Goal: Transaction & Acquisition: Book appointment/travel/reservation

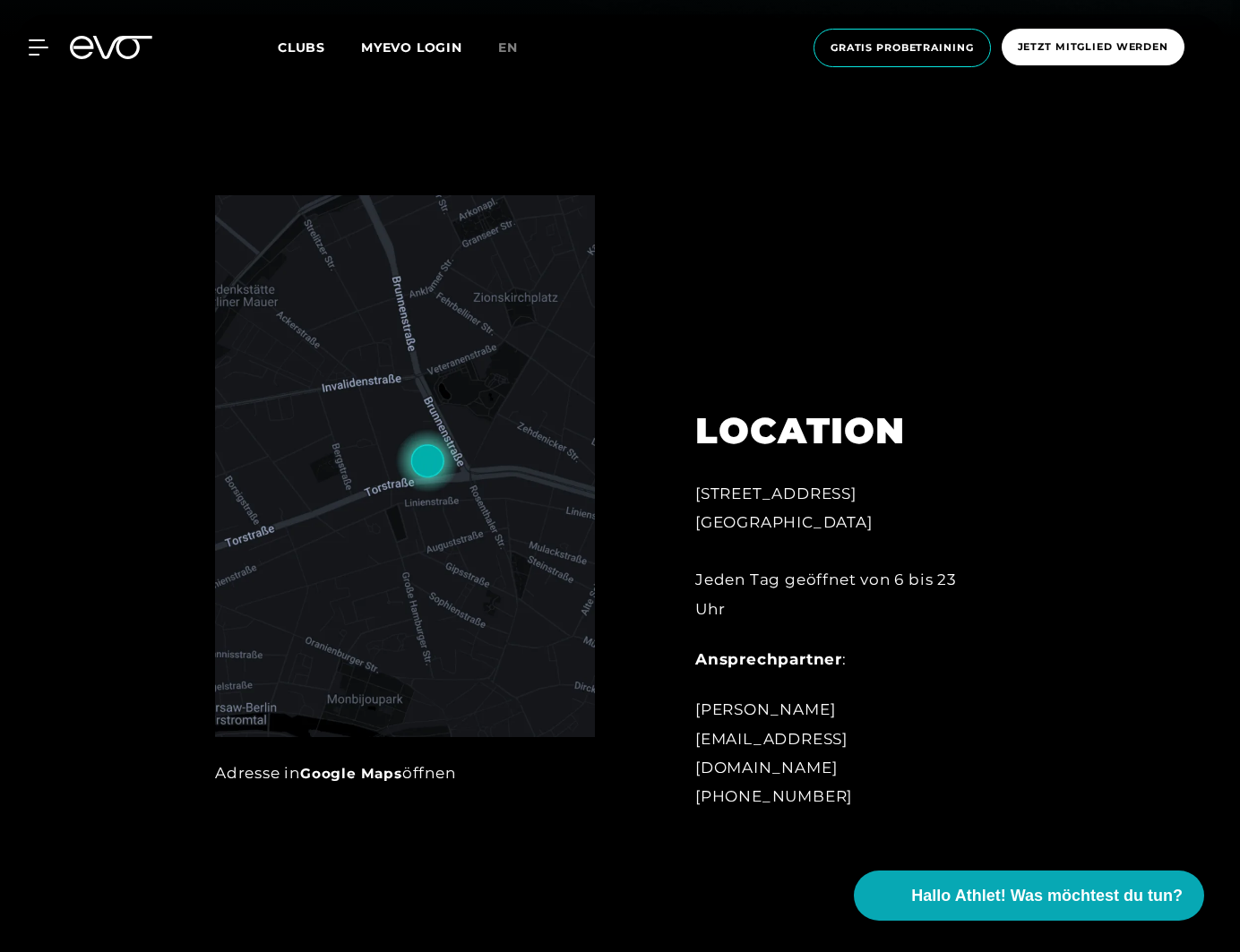
scroll to position [927, 0]
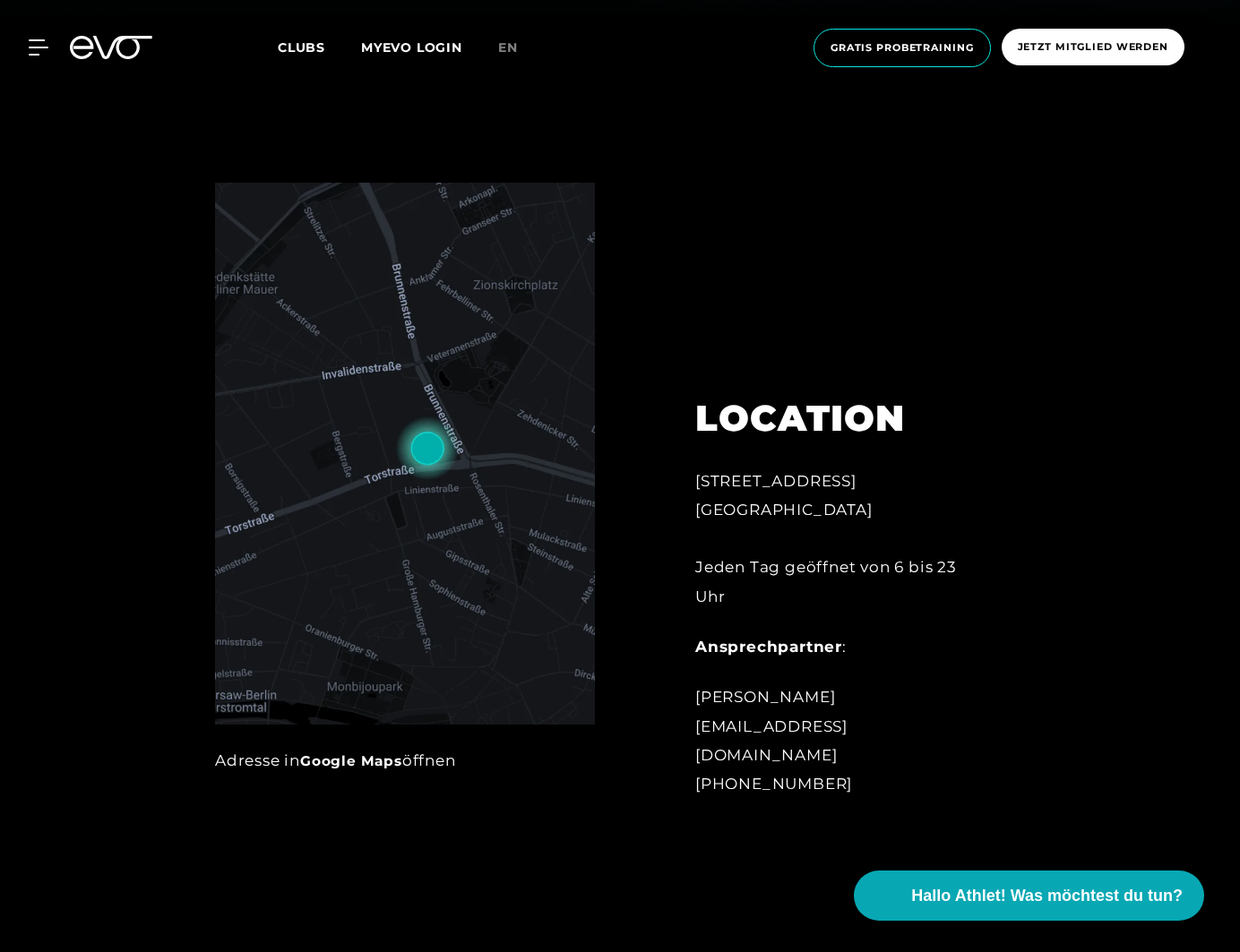
click at [103, 43] on icon at bounding box center [112, 47] width 82 height 23
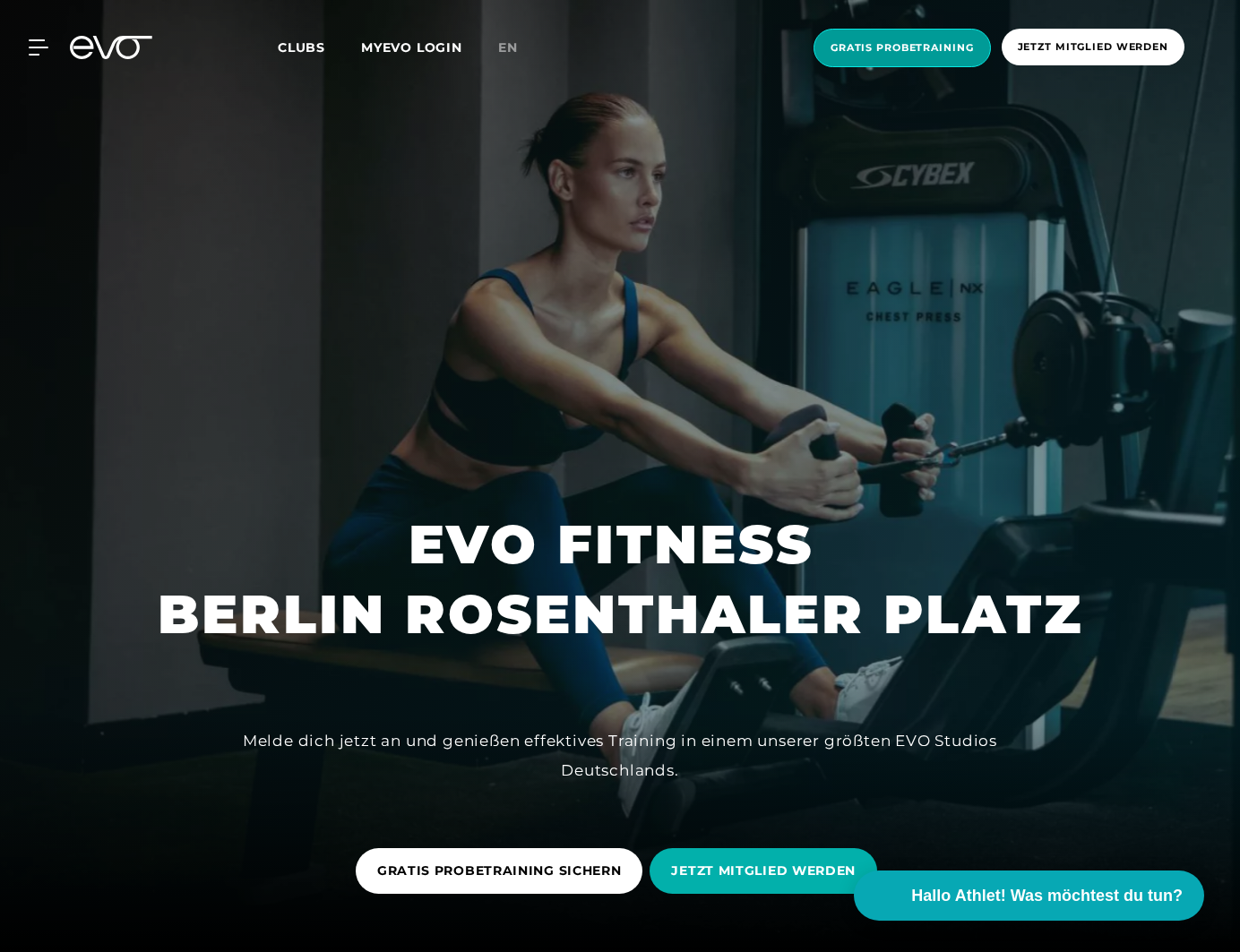
click at [934, 52] on span "Gratis Probetraining" at bounding box center [902, 48] width 143 height 15
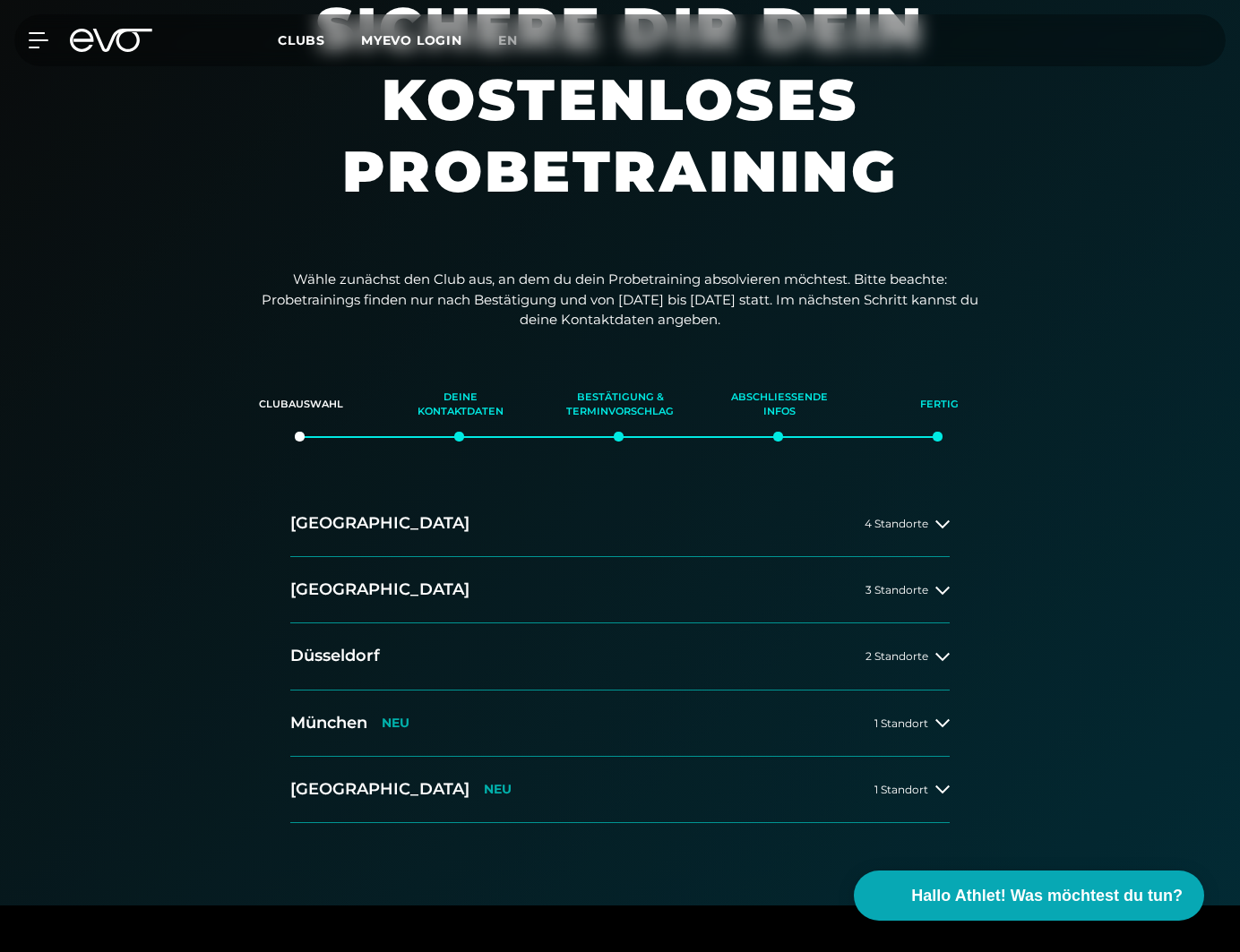
scroll to position [117, 0]
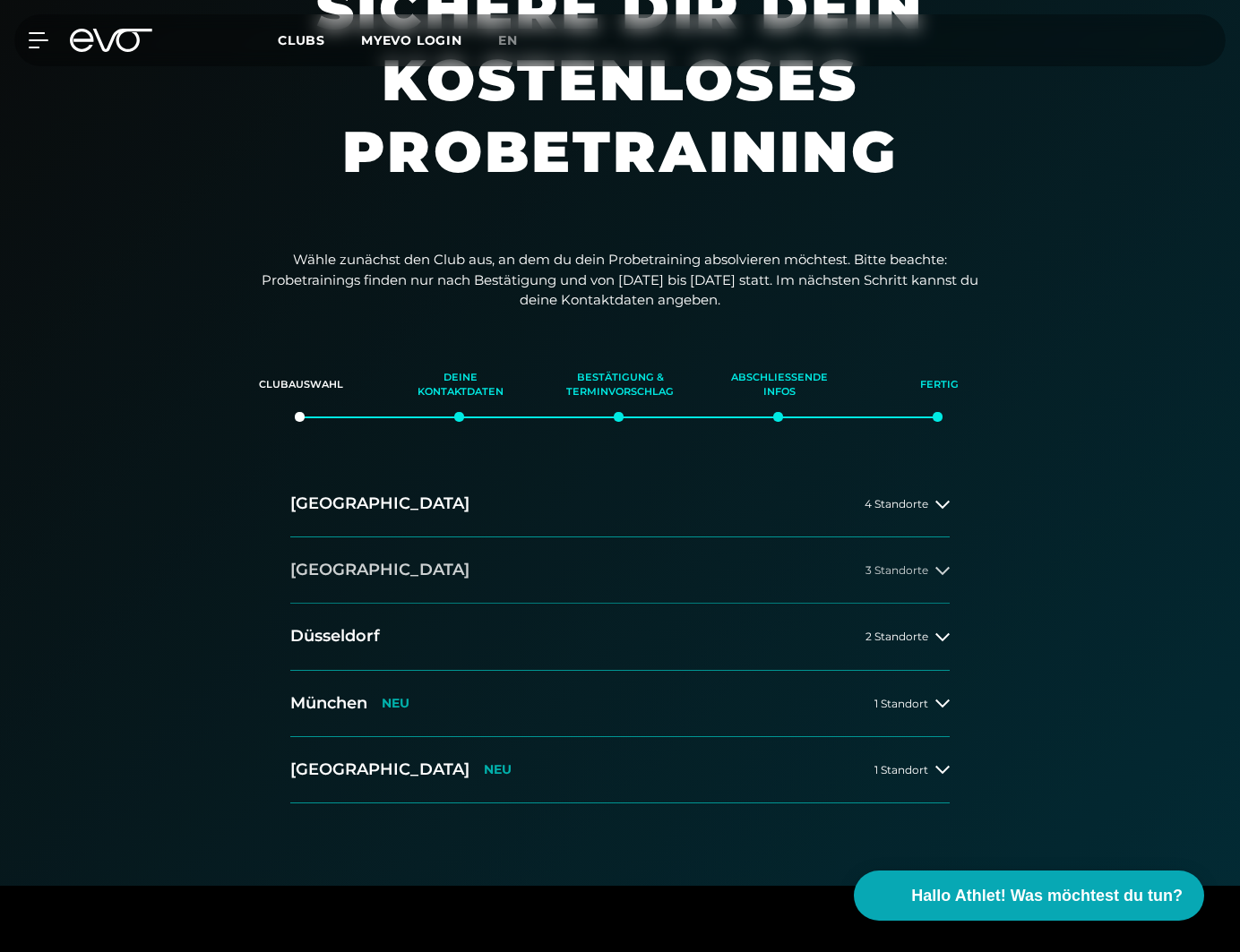
click at [918, 571] on span "3 Standorte" at bounding box center [896, 570] width 63 height 11
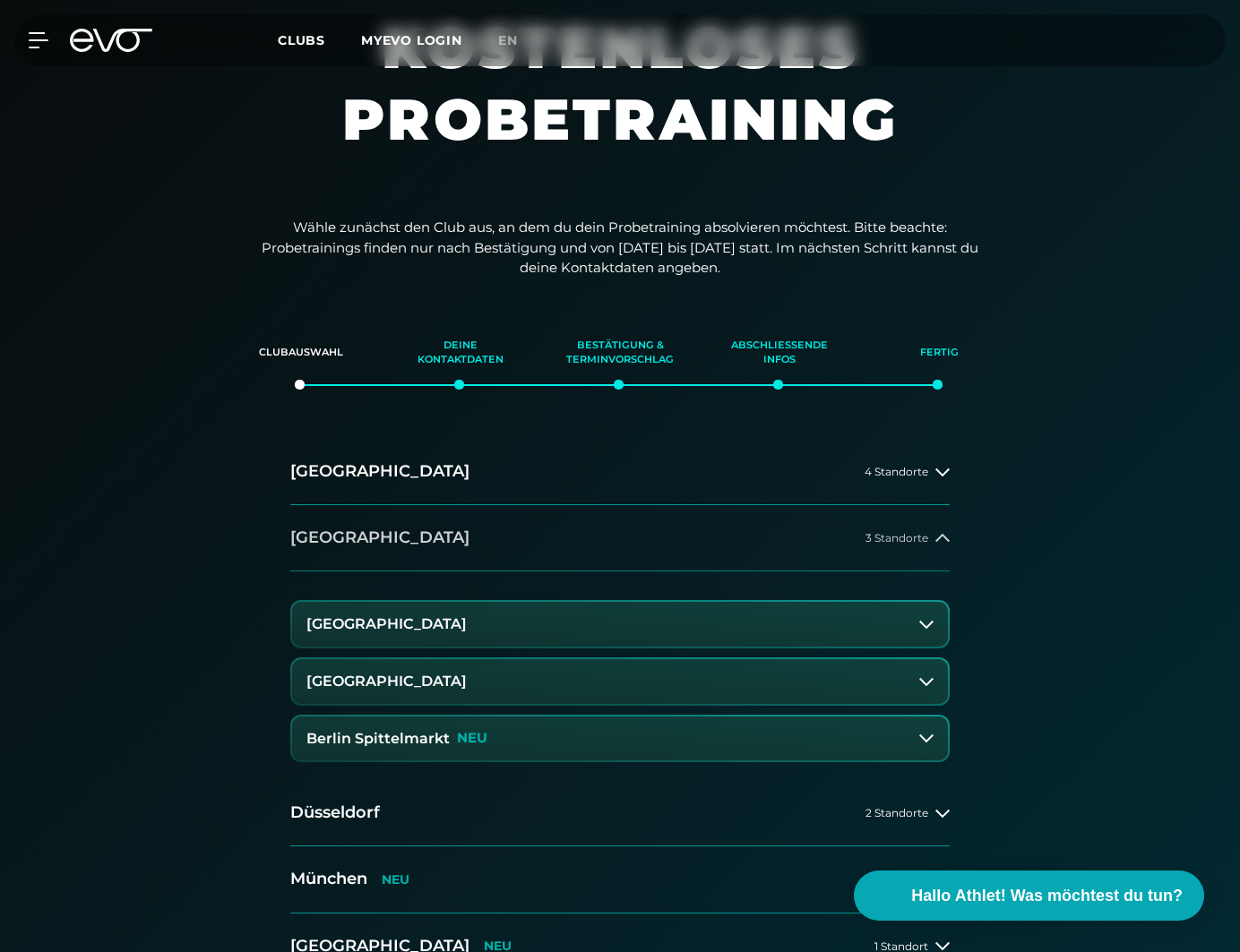
scroll to position [153, 0]
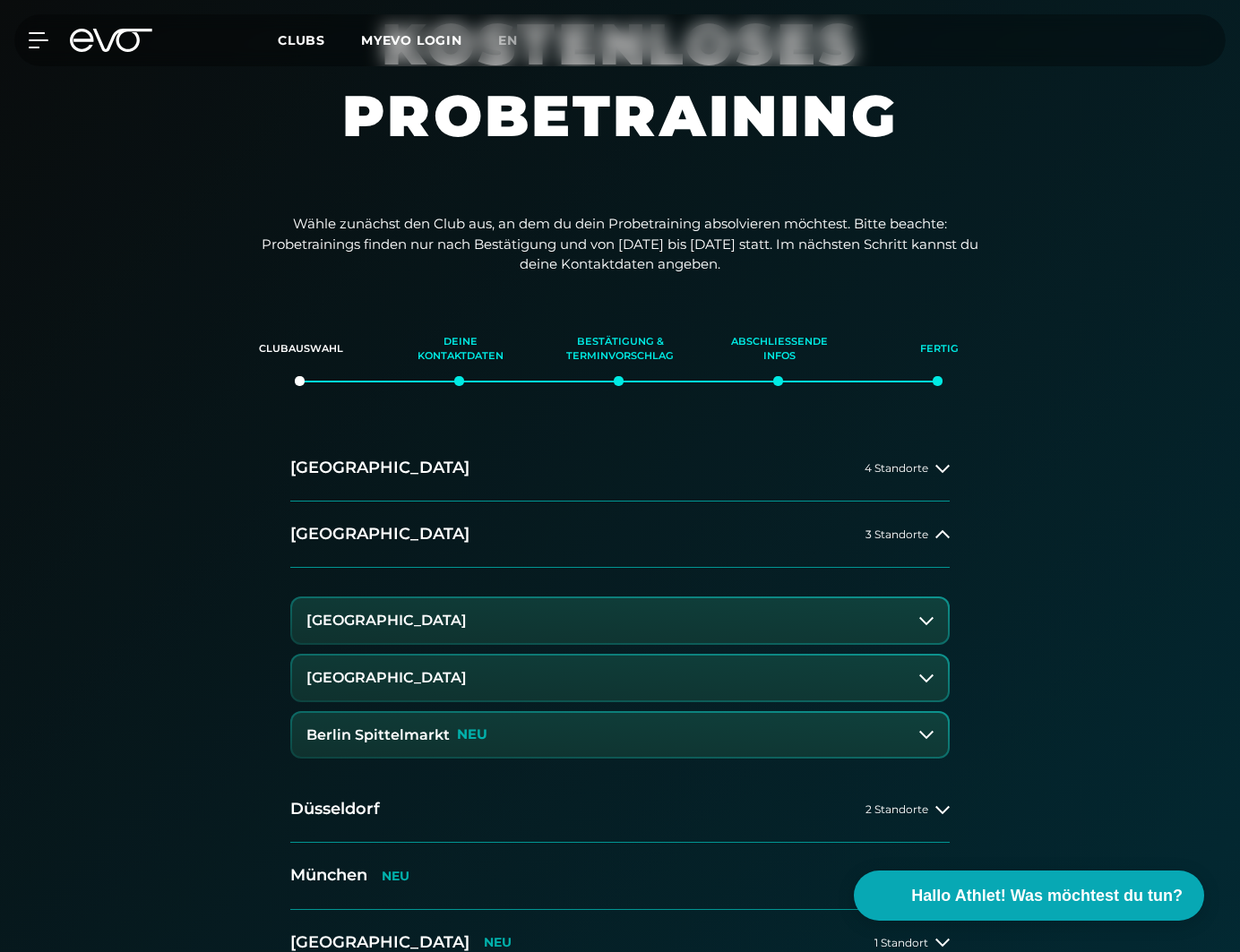
click at [837, 613] on button "[GEOGRAPHIC_DATA]" at bounding box center [620, 620] width 655 height 45
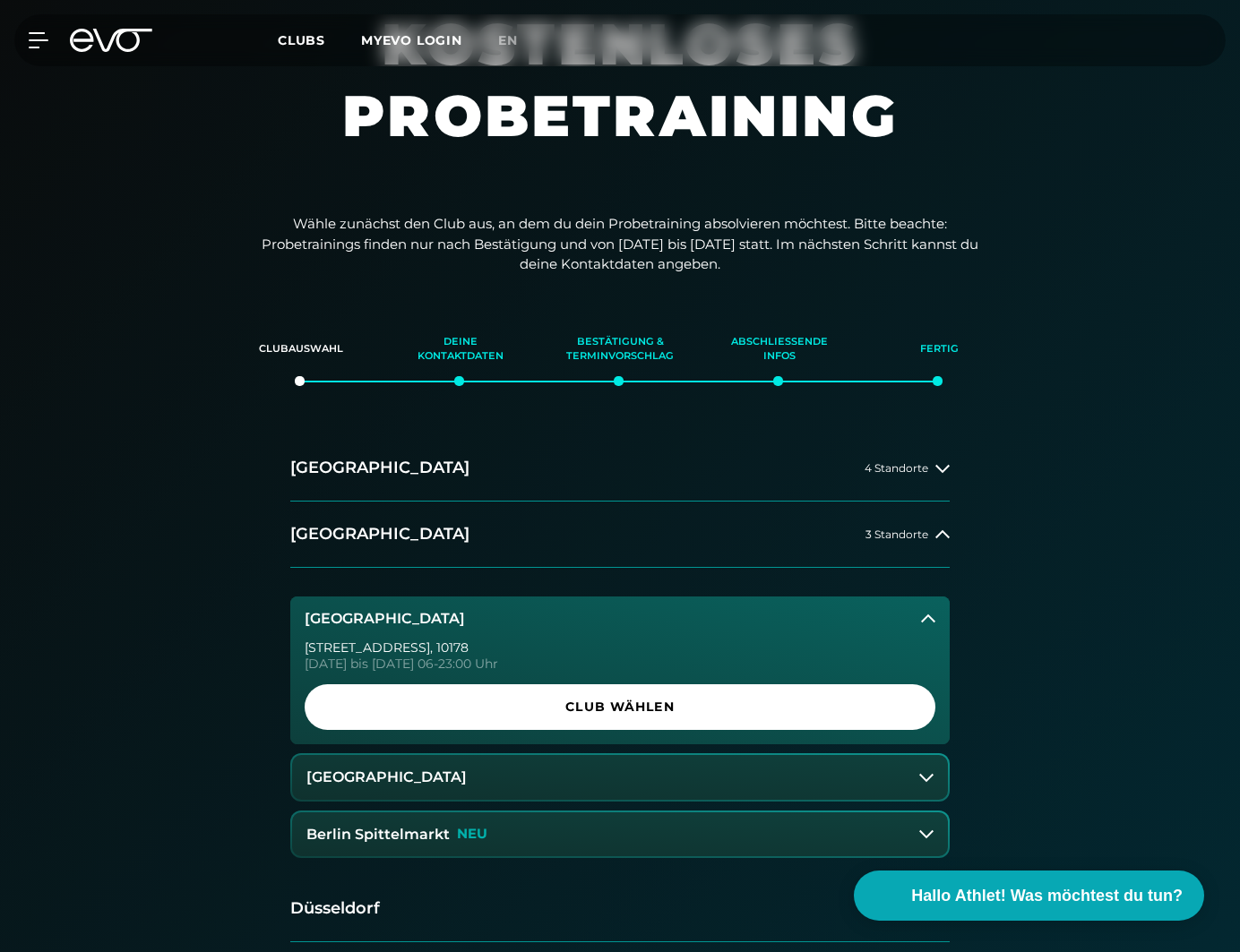
scroll to position [182, 0]
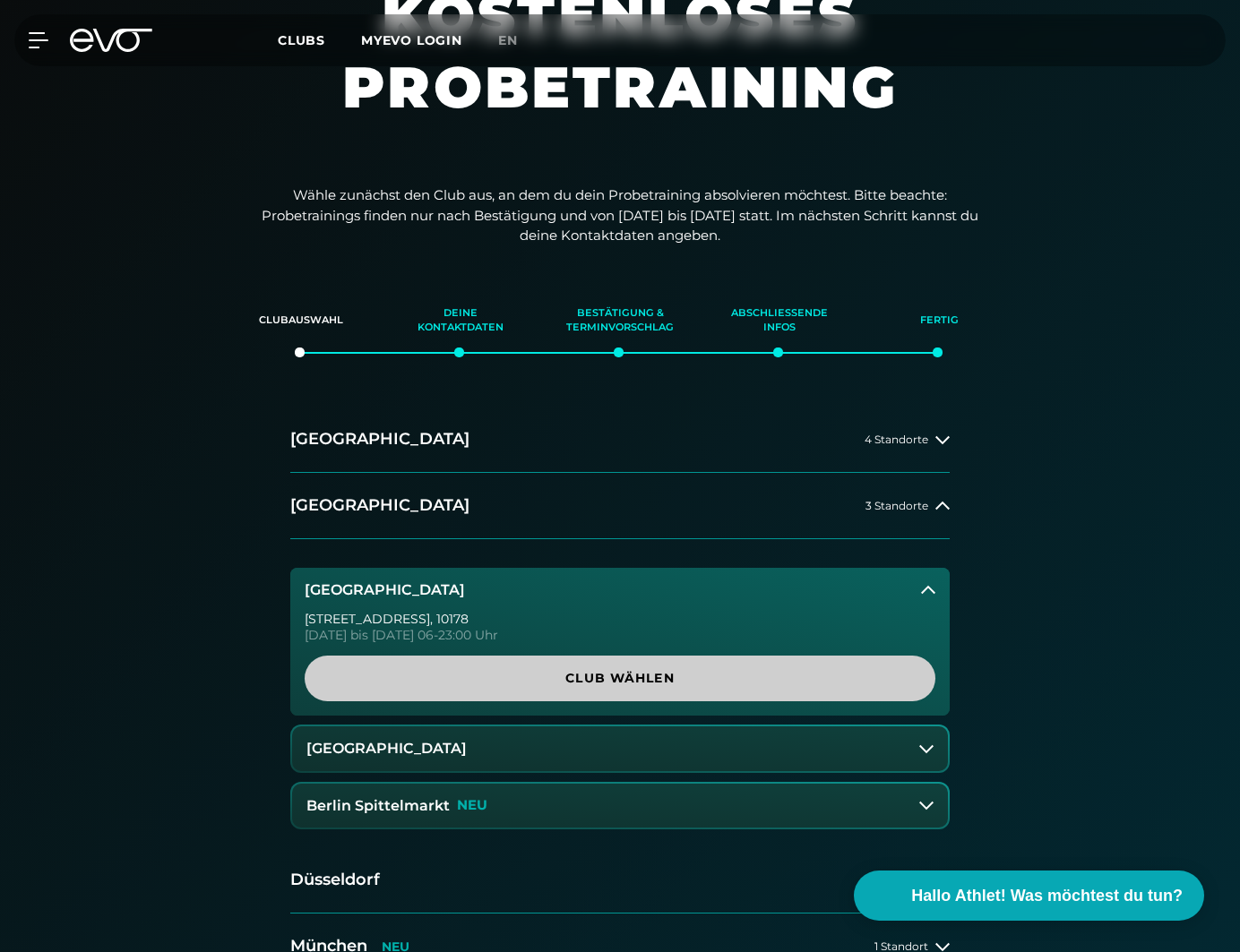
click at [731, 672] on span "Club wählen" at bounding box center [620, 678] width 588 height 19
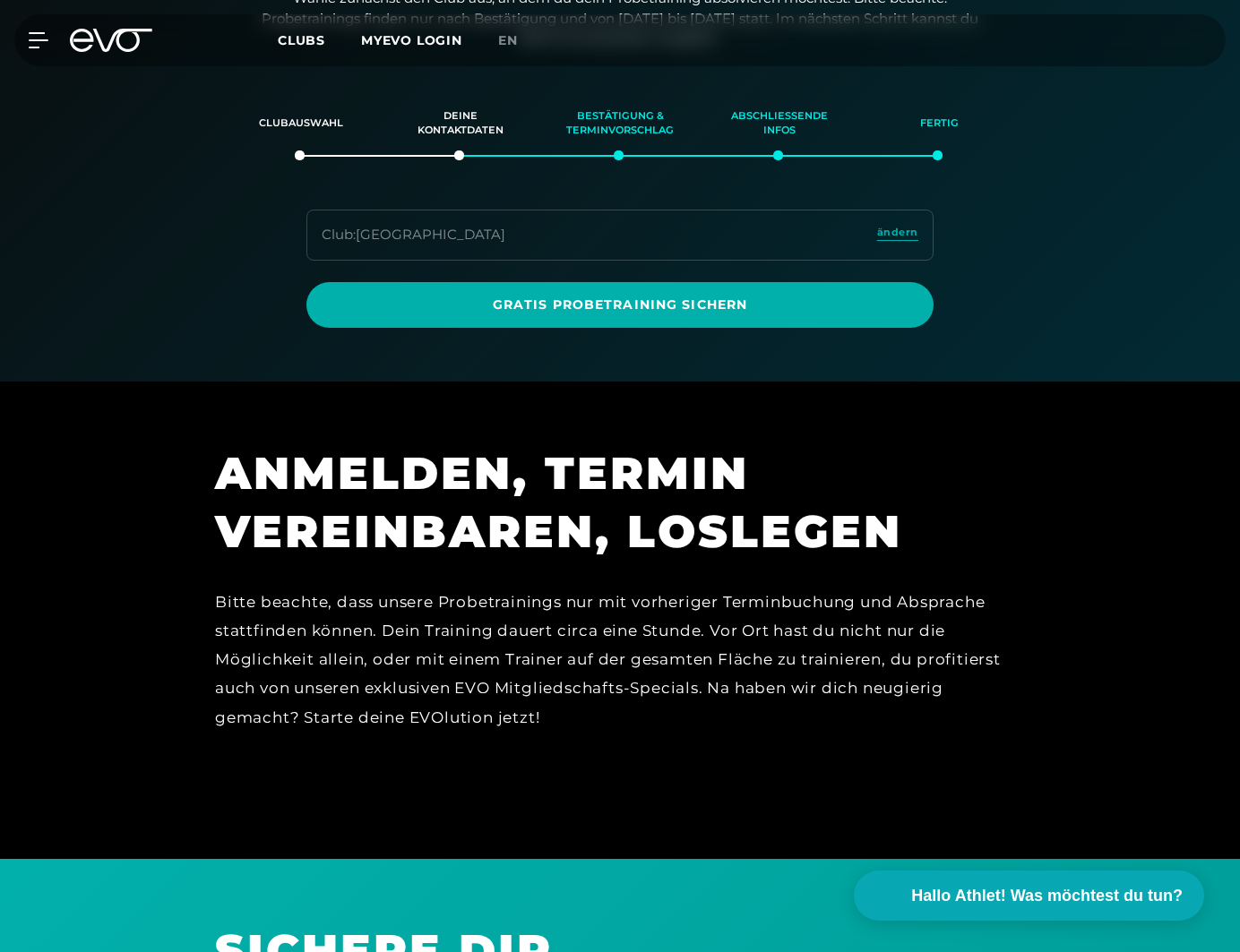
scroll to position [0, 0]
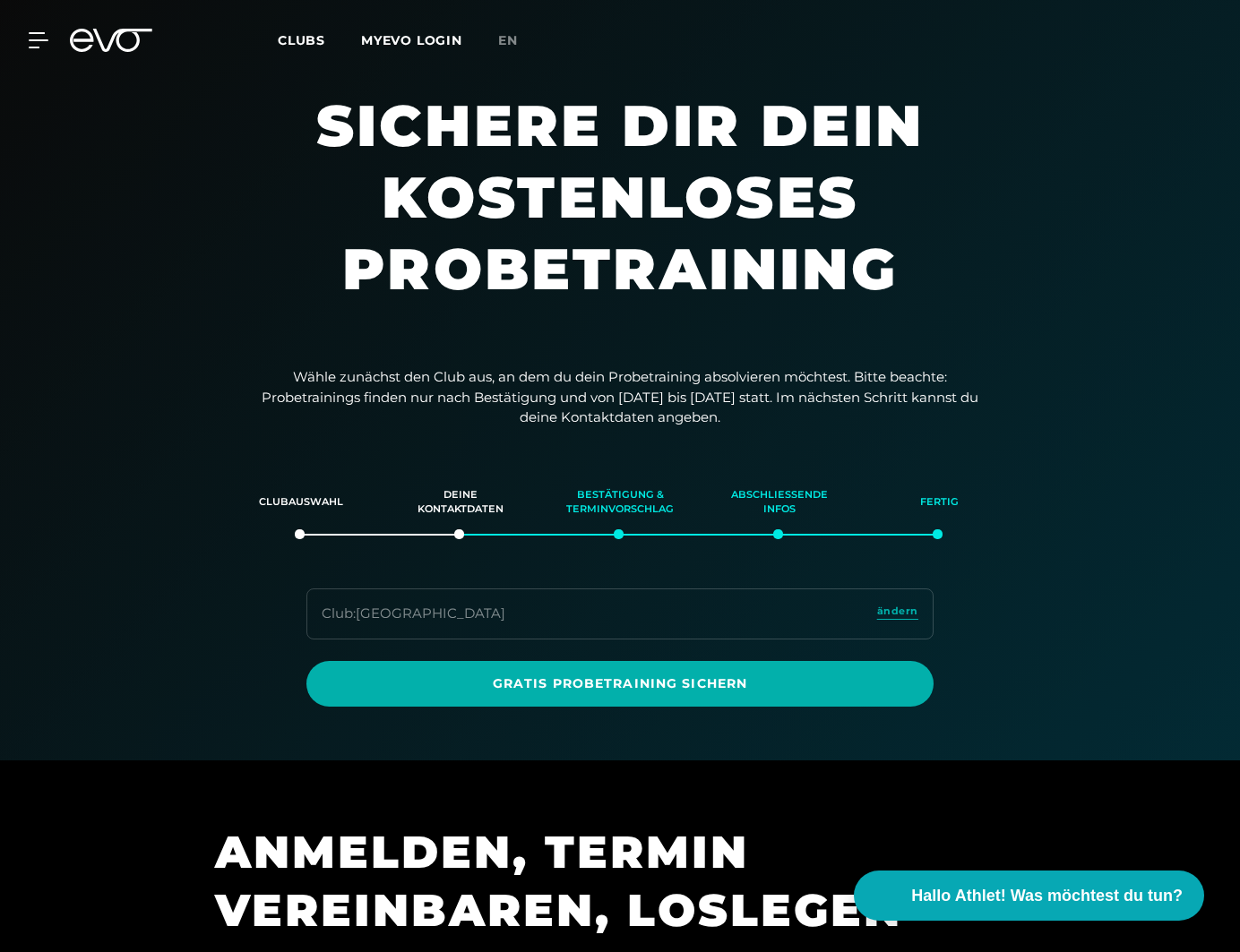
click at [308, 39] on span "Clubs" at bounding box center [301, 39] width 48 height 16
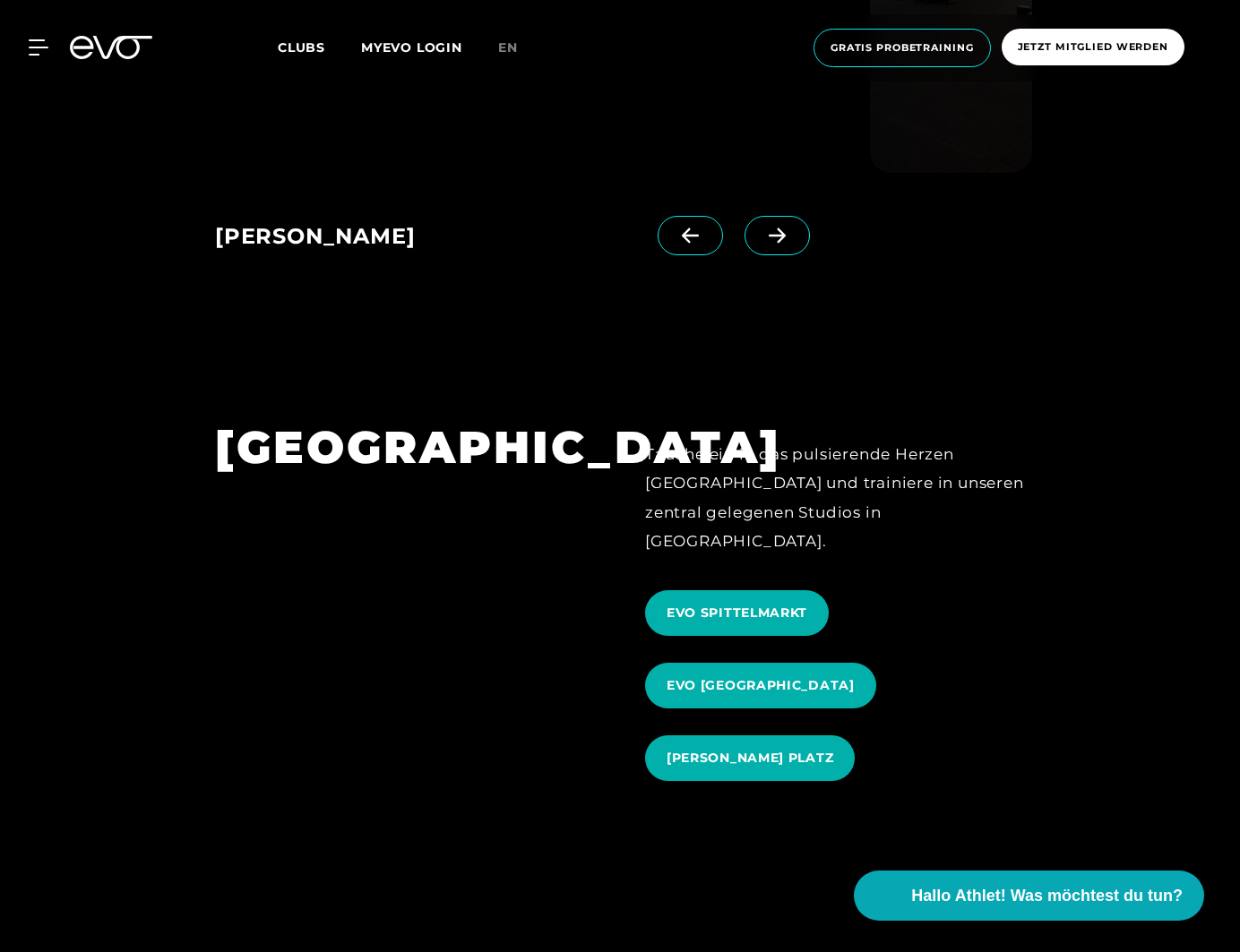
scroll to position [1946, 0]
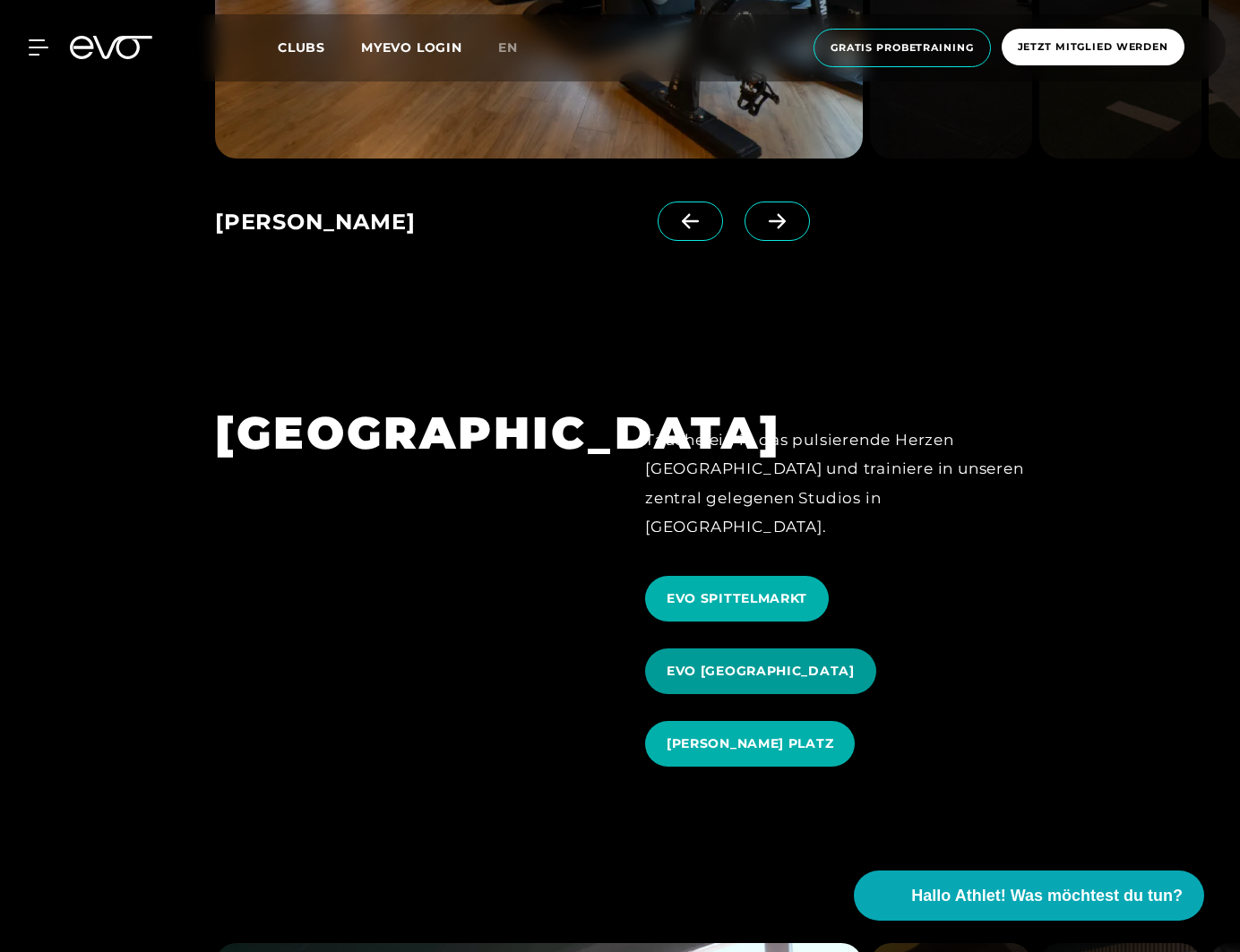
click at [730, 662] on span "EVO ALEXANDERPLATZ" at bounding box center [760, 671] width 188 height 19
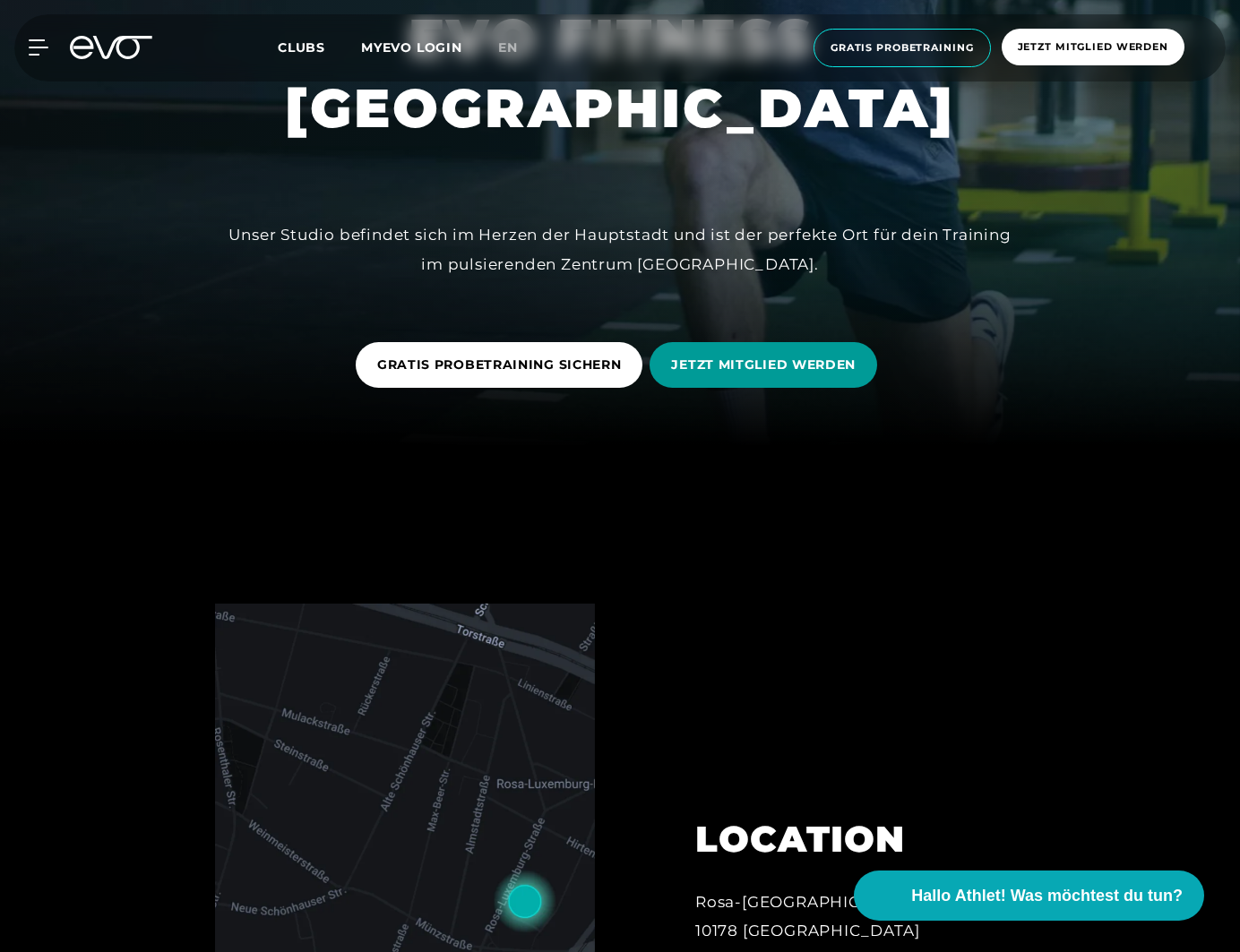
click at [755, 372] on span "JETZT MITGLIED WERDEN" at bounding box center [763, 364] width 185 height 19
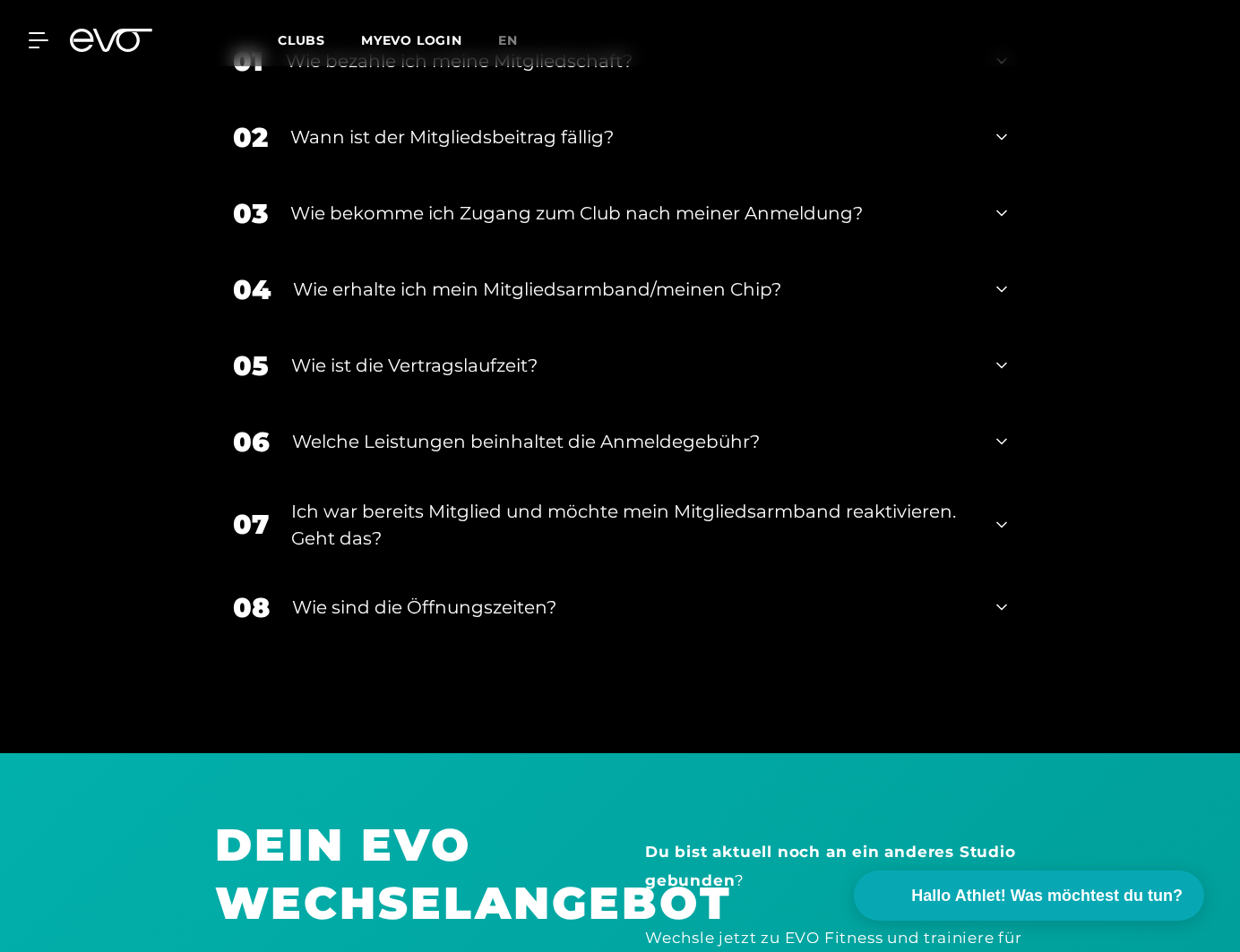
scroll to position [3799, 0]
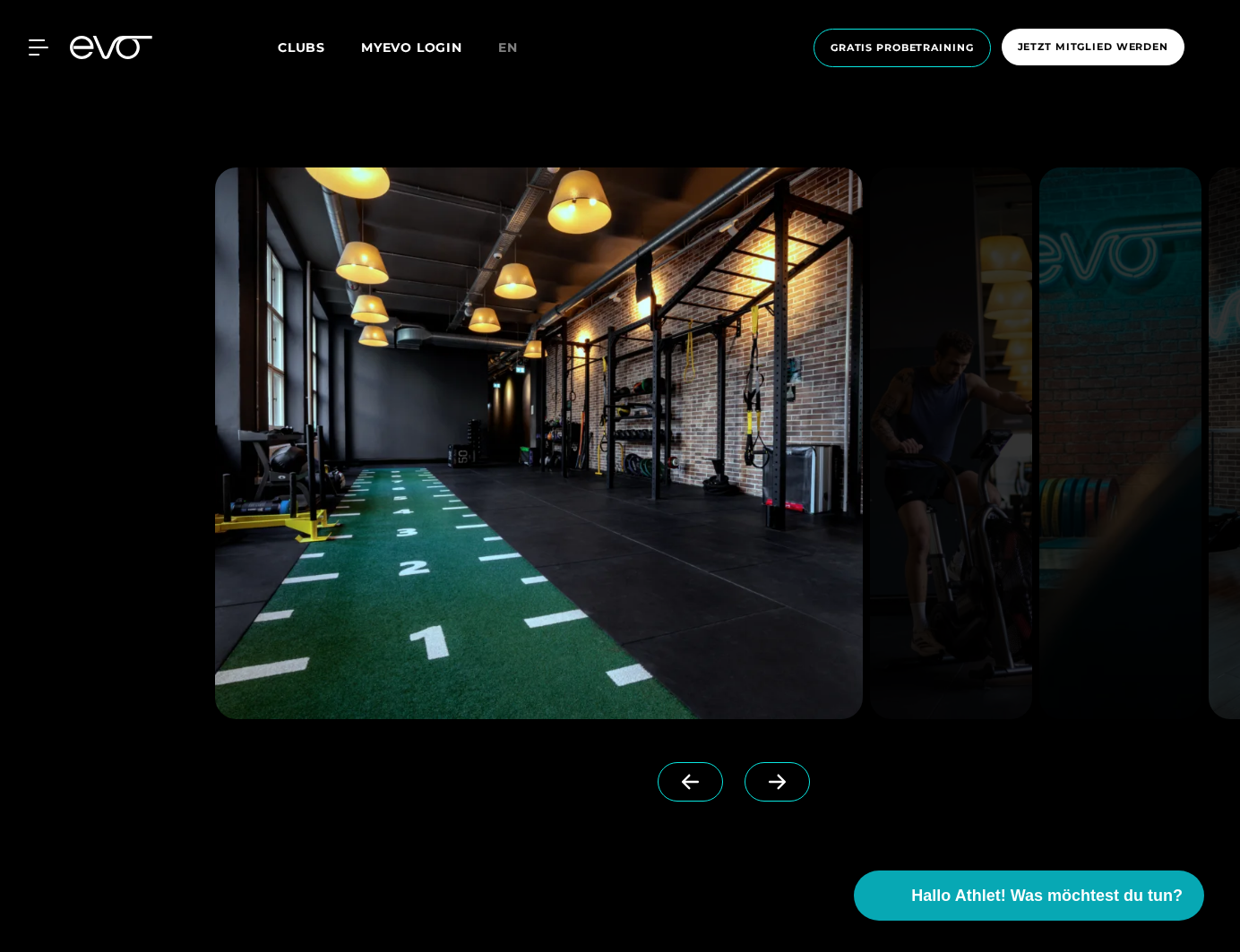
scroll to position [1559, 0]
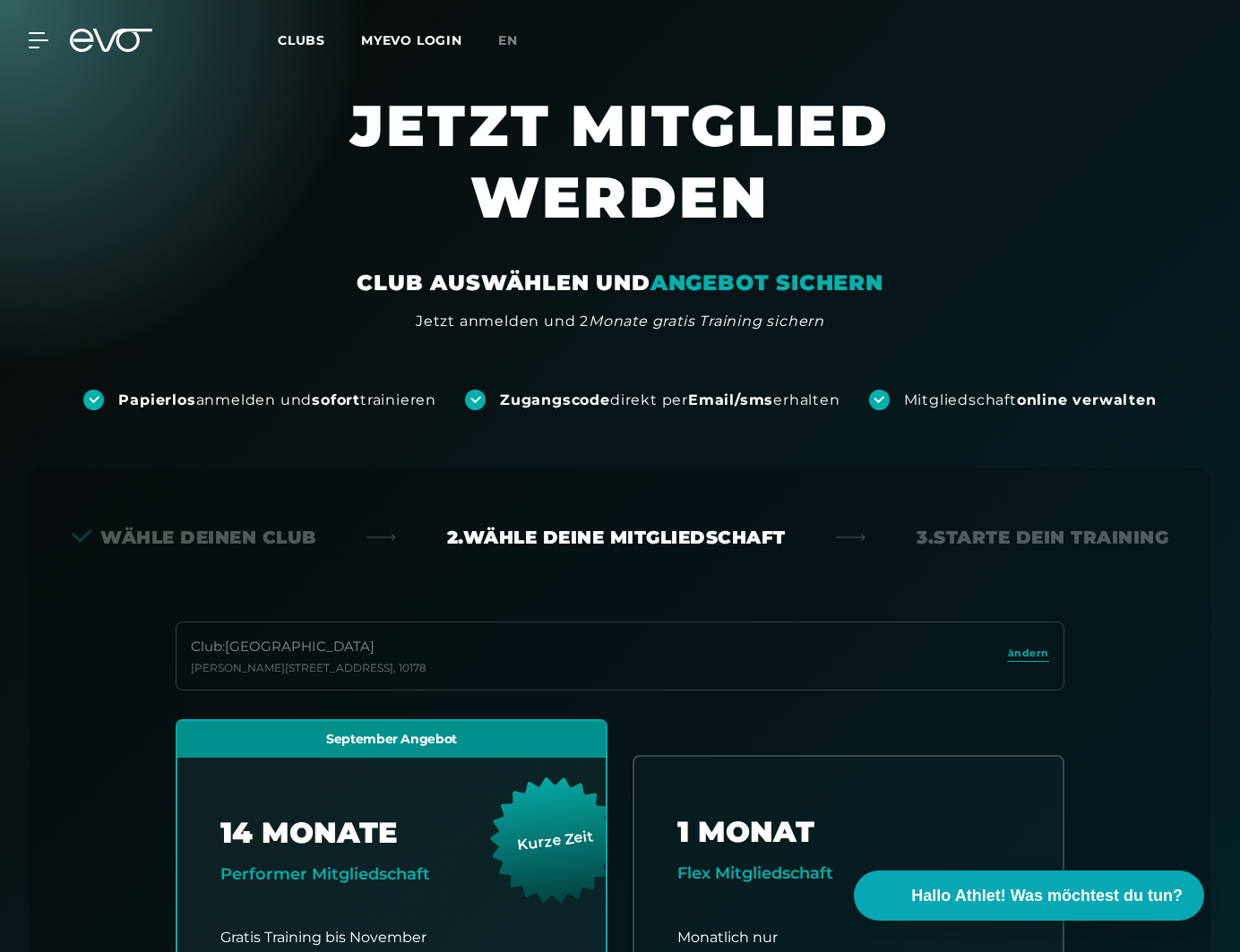
click at [352, 647] on div "Club : Berlin Alexanderplatz" at bounding box center [308, 647] width 235 height 21
click at [1018, 659] on span "ändern" at bounding box center [1028, 653] width 41 height 15
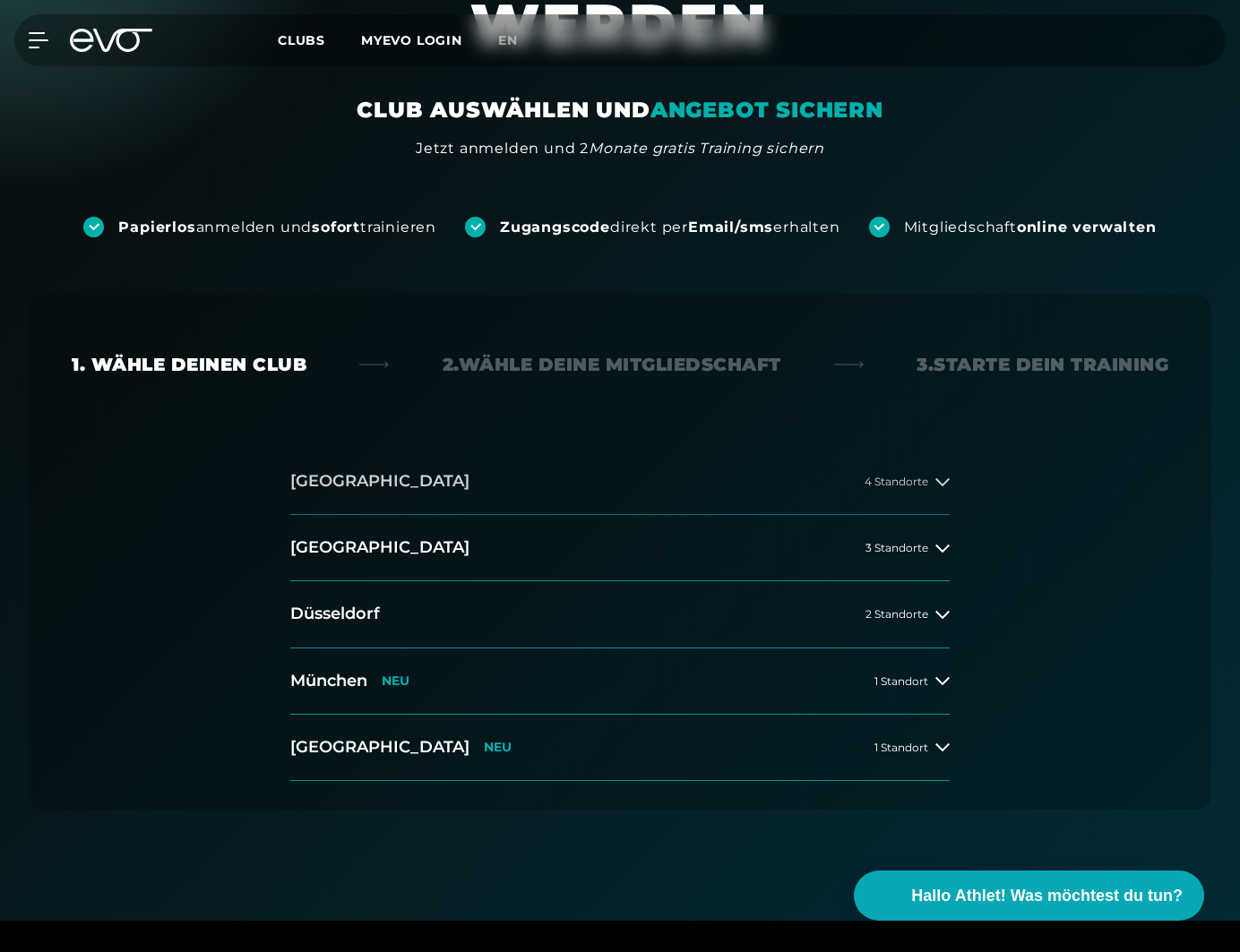
scroll to position [205, 0]
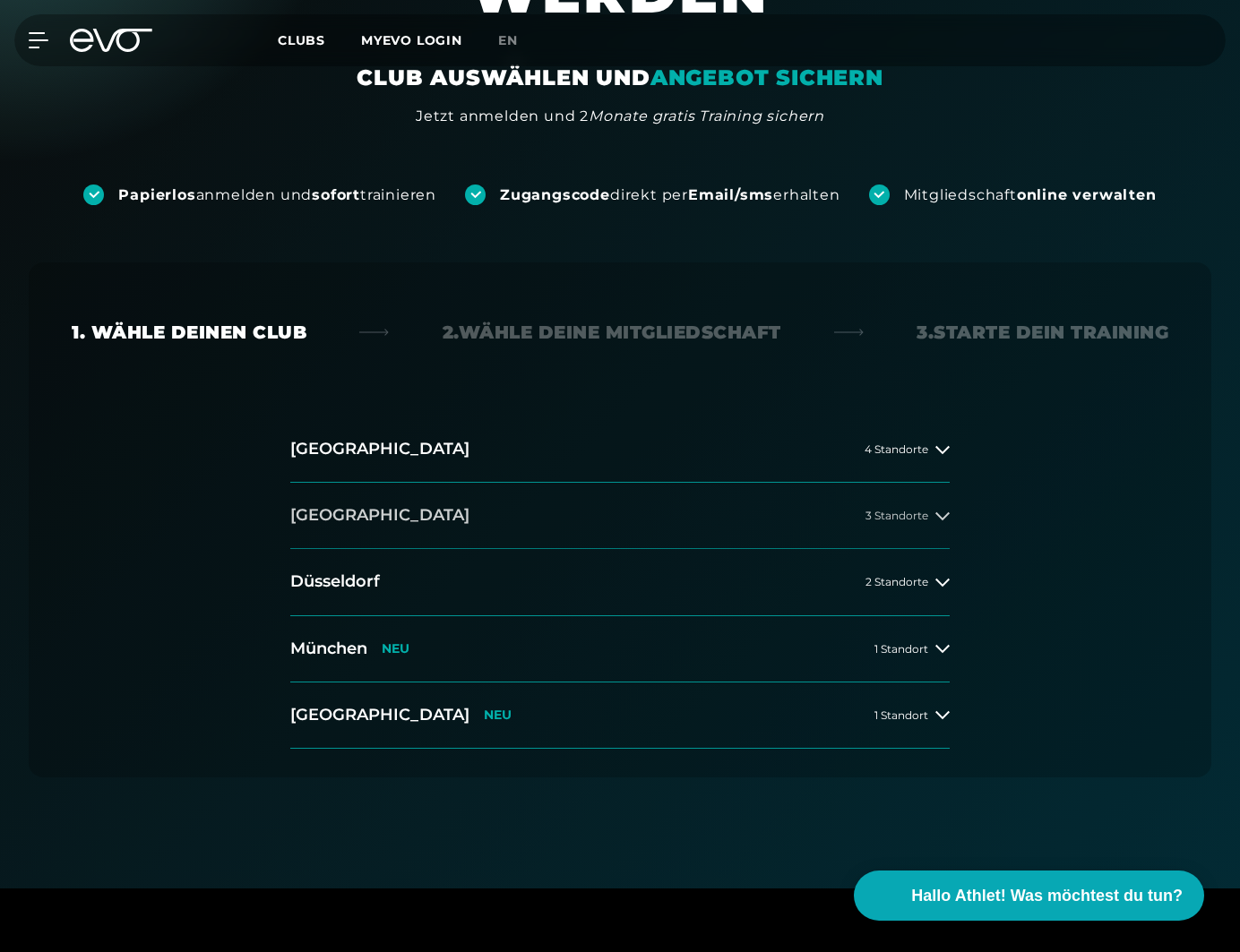
click at [902, 511] on span "3 Standorte" at bounding box center [896, 515] width 63 height 11
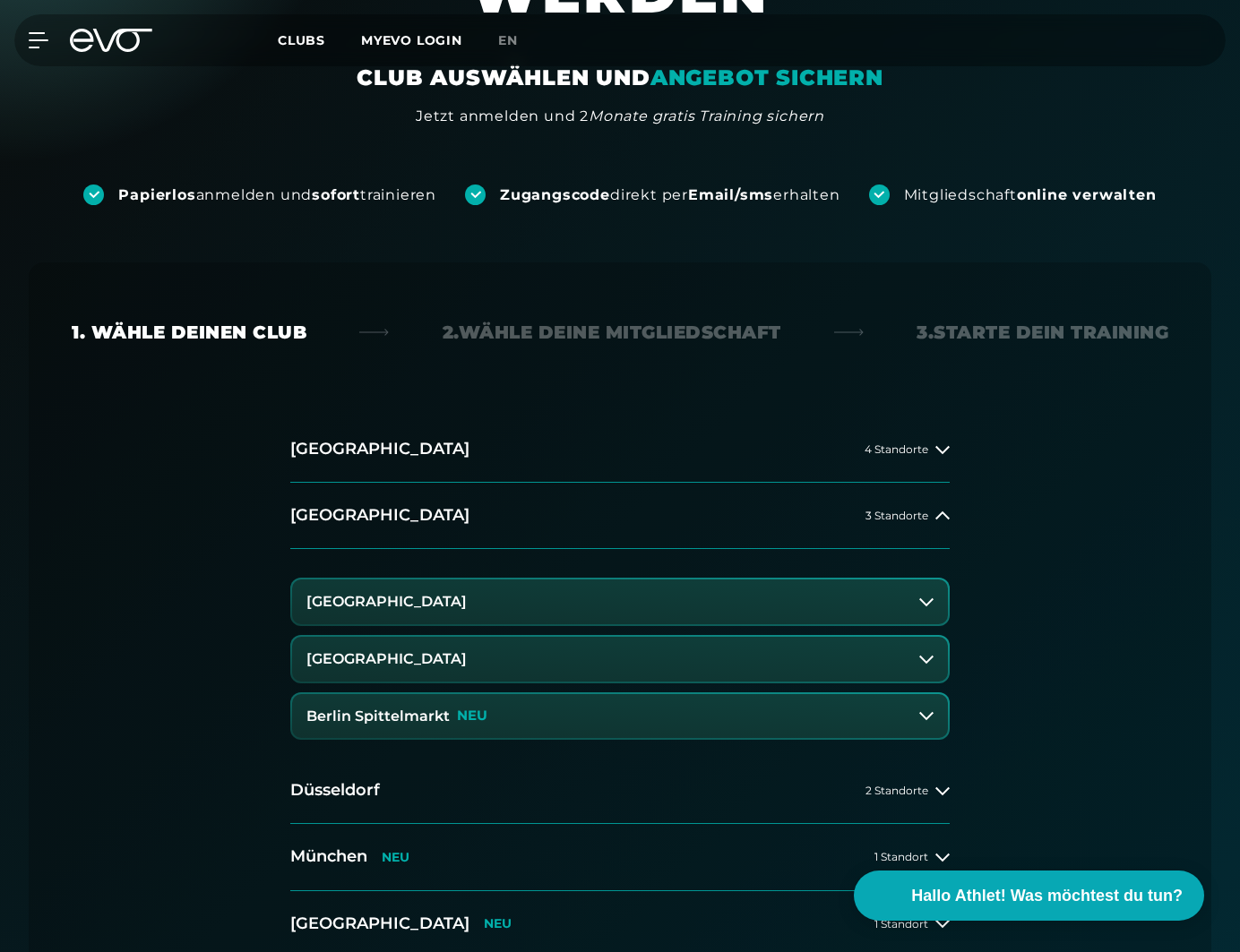
click at [453, 658] on h3 "[GEOGRAPHIC_DATA]" at bounding box center [386, 659] width 160 height 16
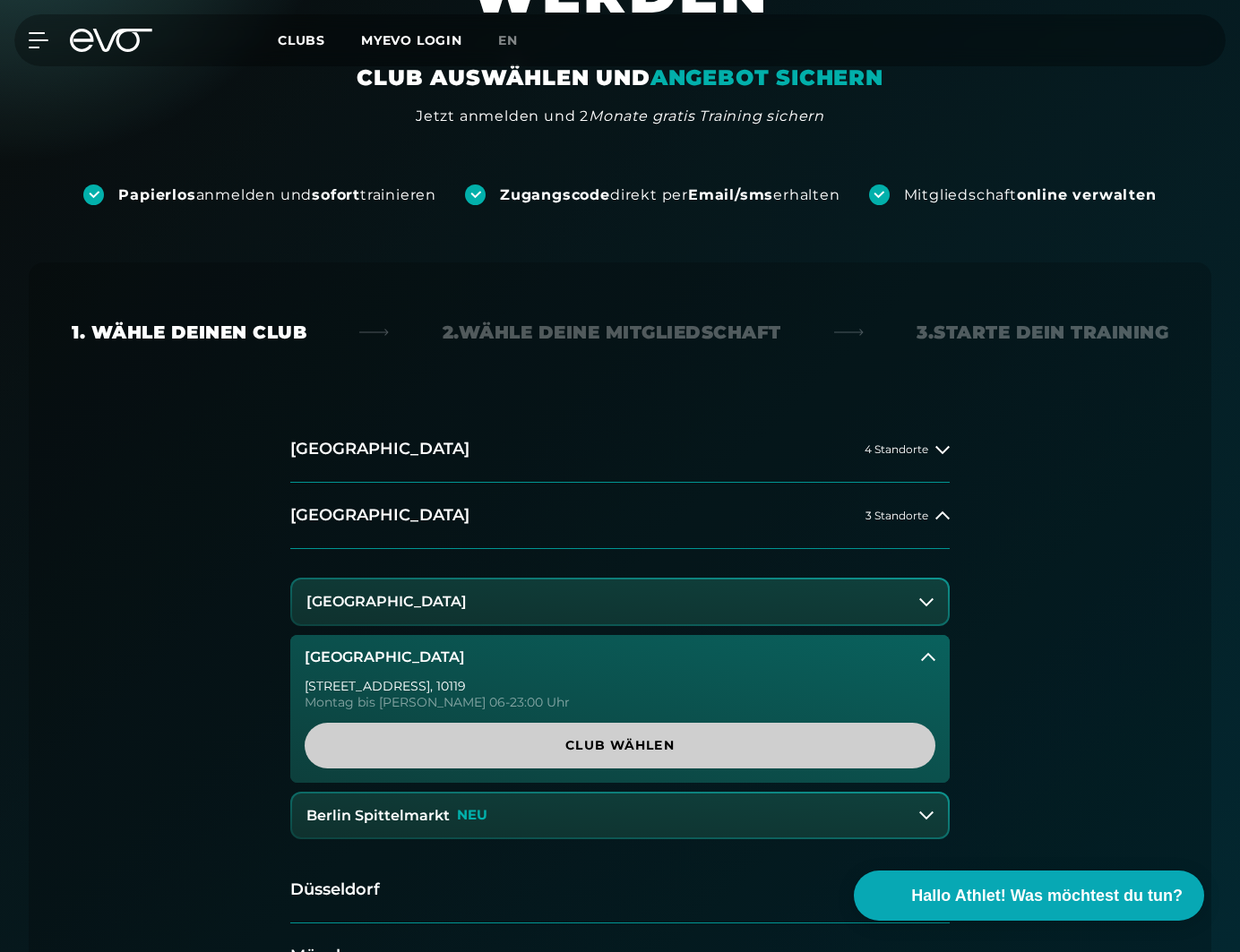
click at [480, 742] on span "Club wählen" at bounding box center [620, 745] width 588 height 19
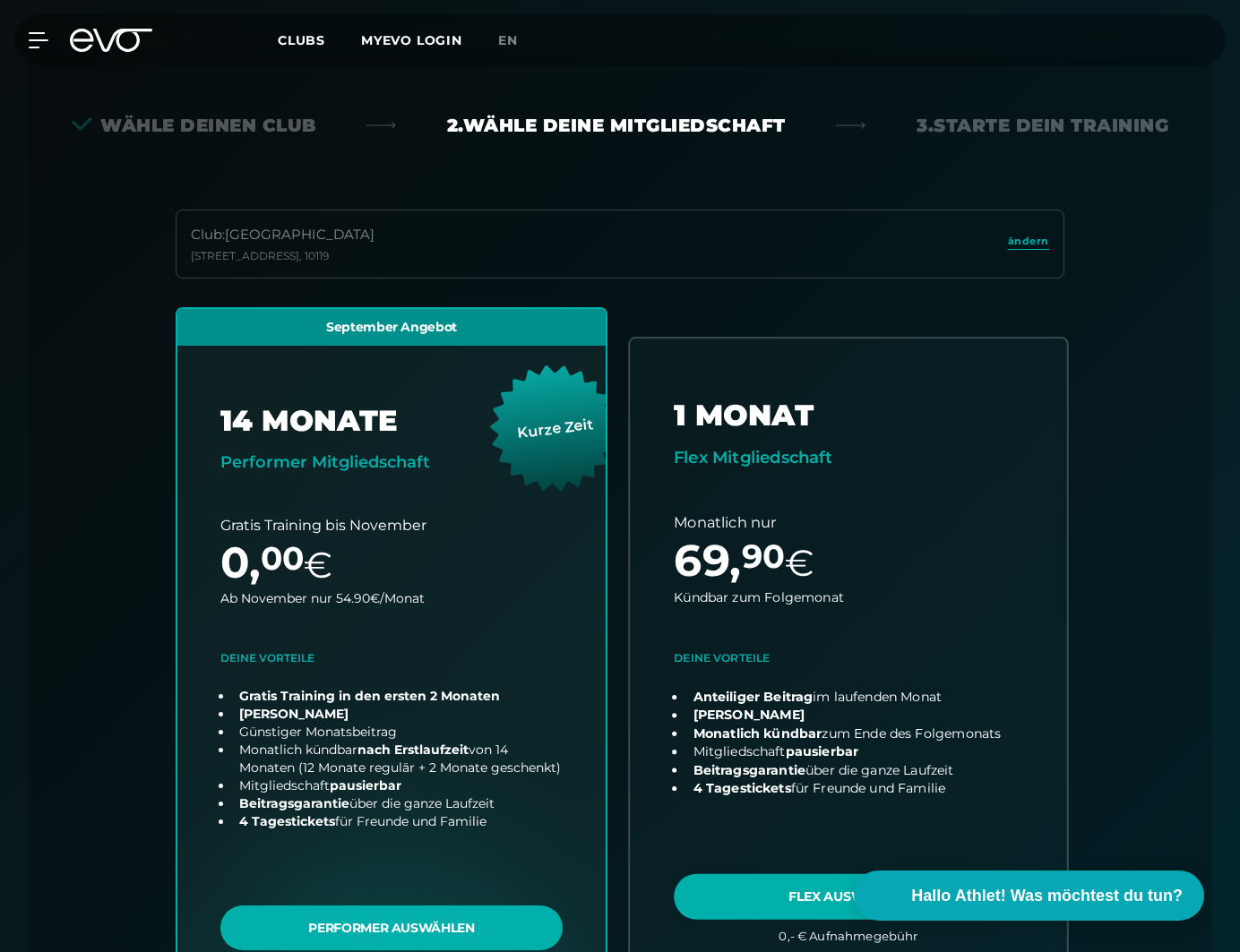
scroll to position [372, 0]
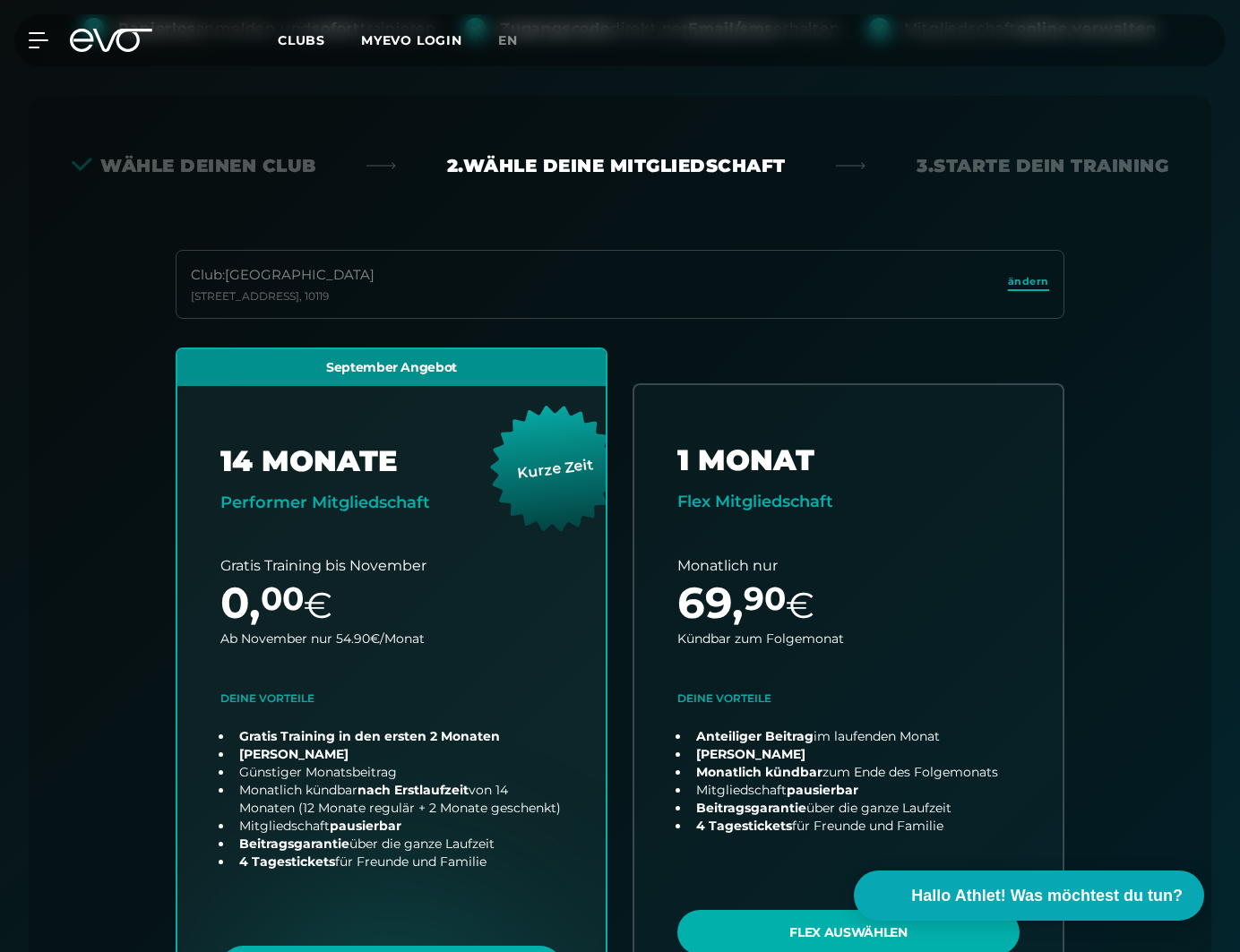
click at [1016, 281] on span "ändern" at bounding box center [1028, 281] width 41 height 15
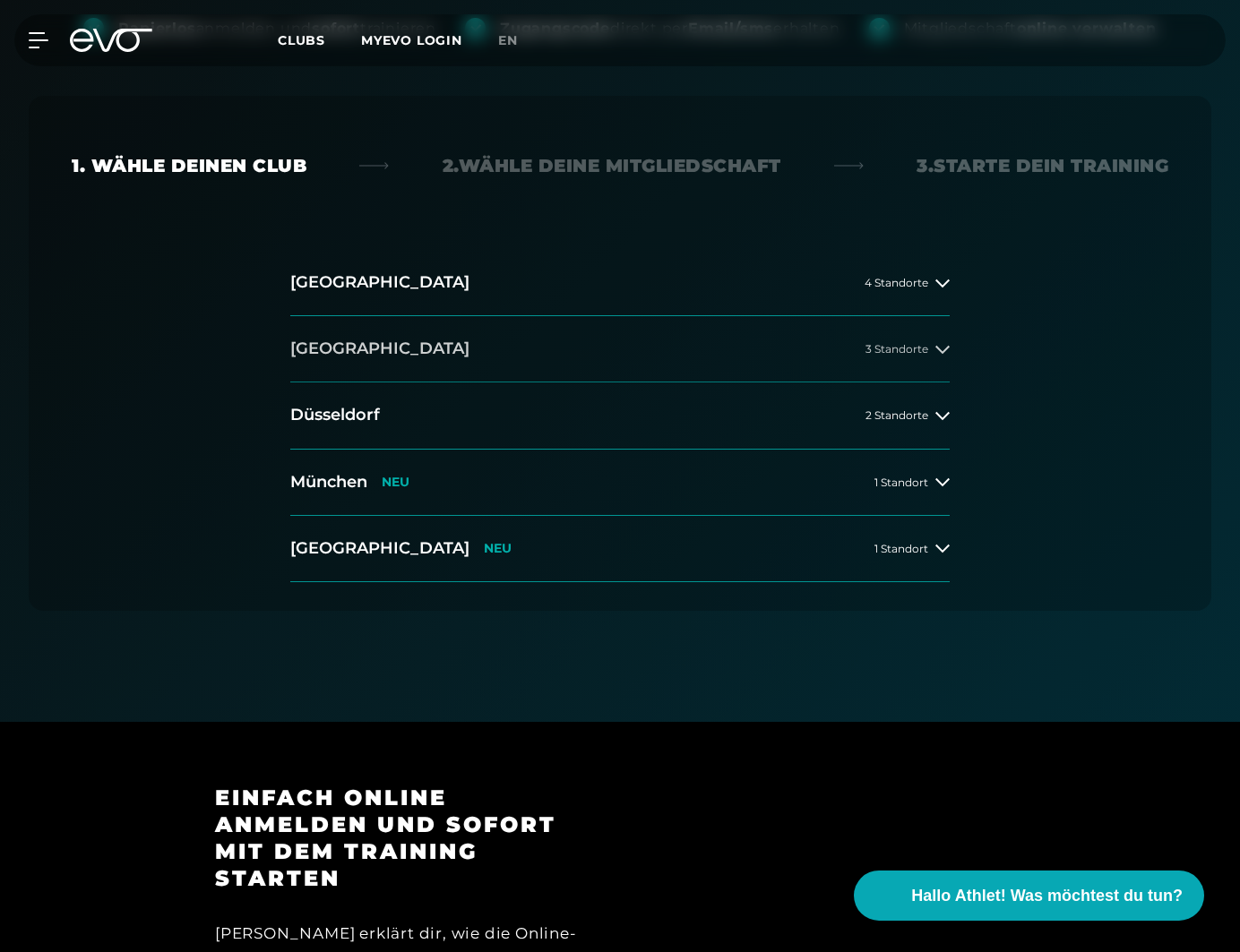
click at [479, 343] on button "Berlin 3 Standorte" at bounding box center [620, 349] width 659 height 67
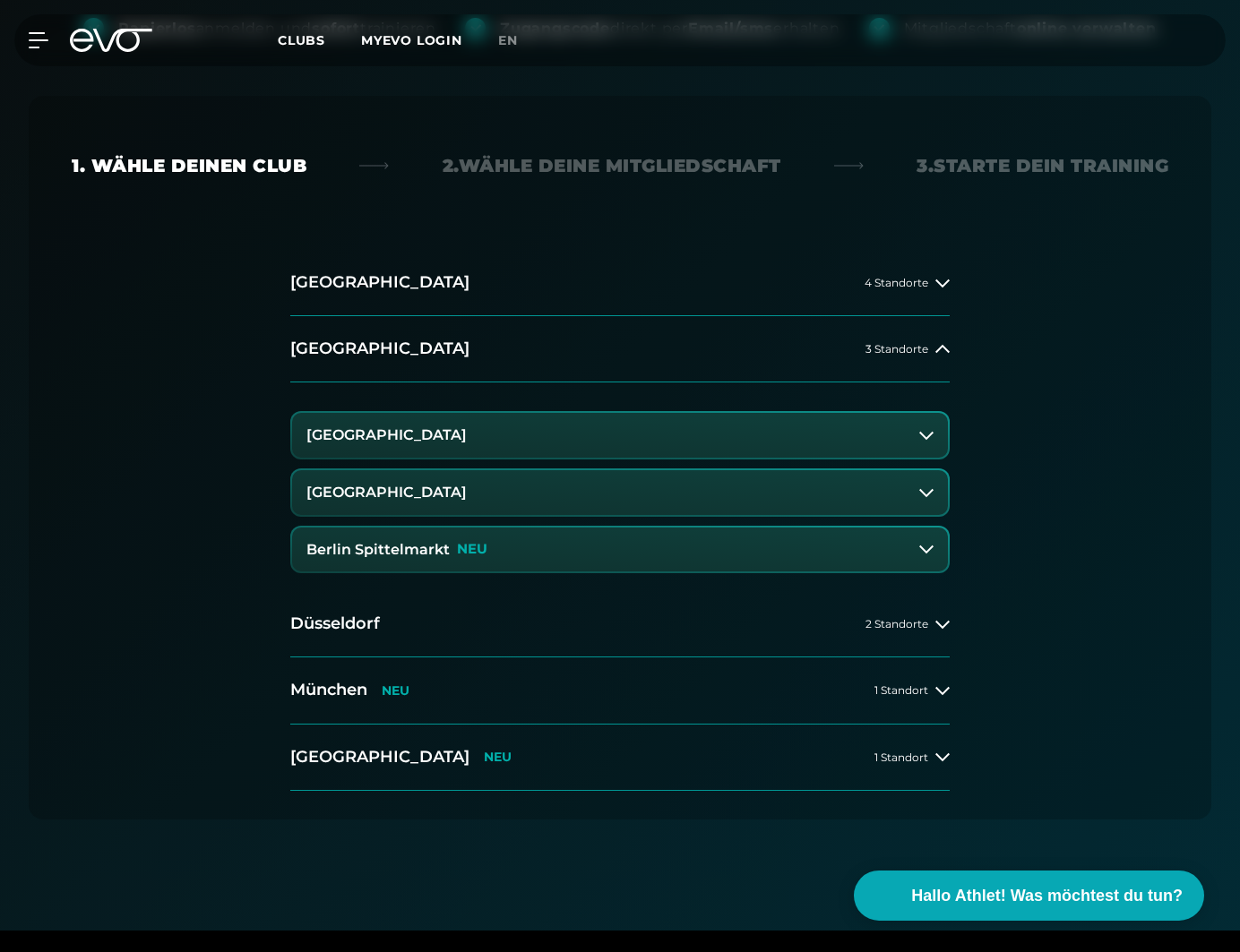
click at [454, 546] on div "Berlin Spittelmarkt NEU" at bounding box center [396, 549] width 181 height 16
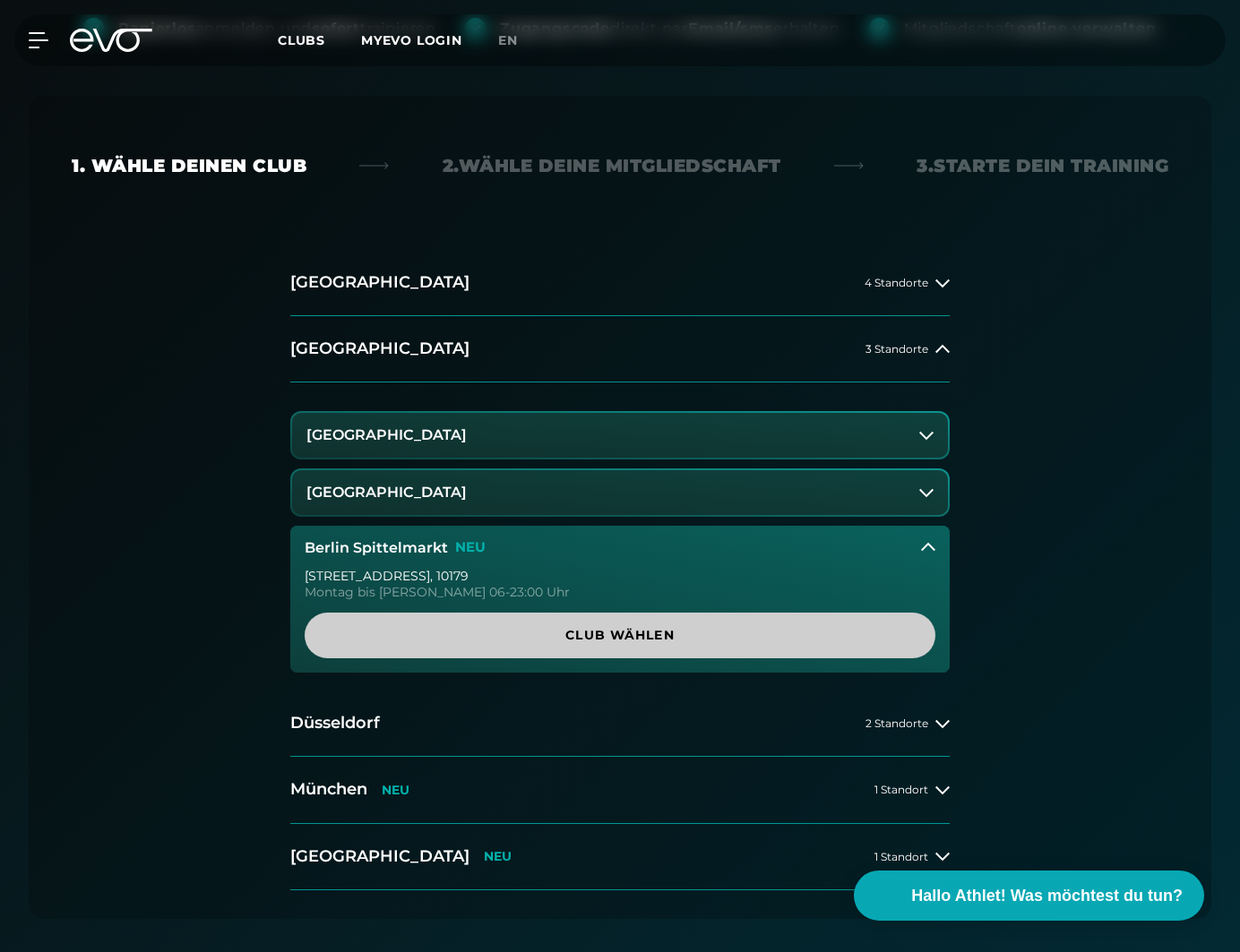
click at [474, 625] on link "Club wählen" at bounding box center [620, 635] width 631 height 46
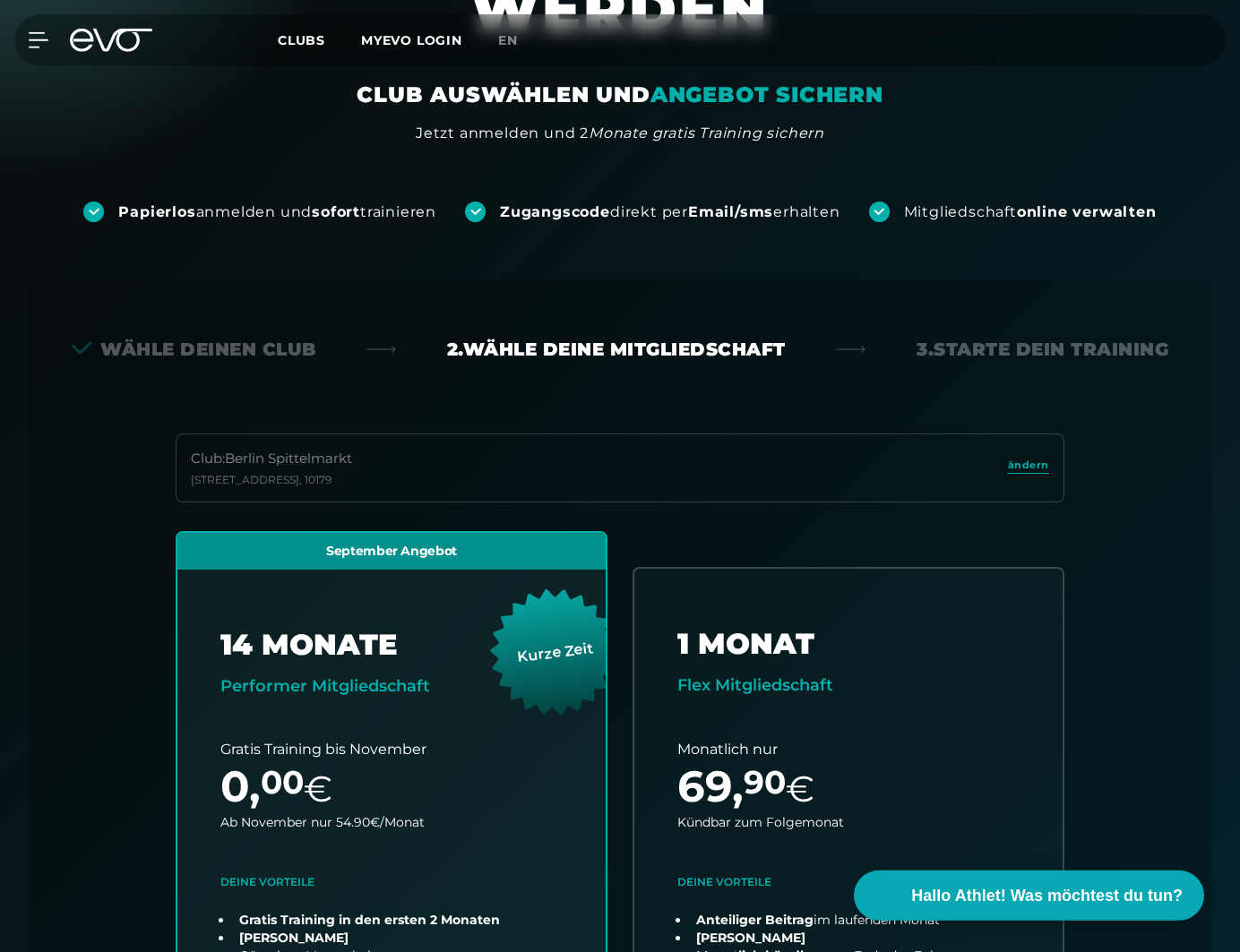
scroll to position [0, 0]
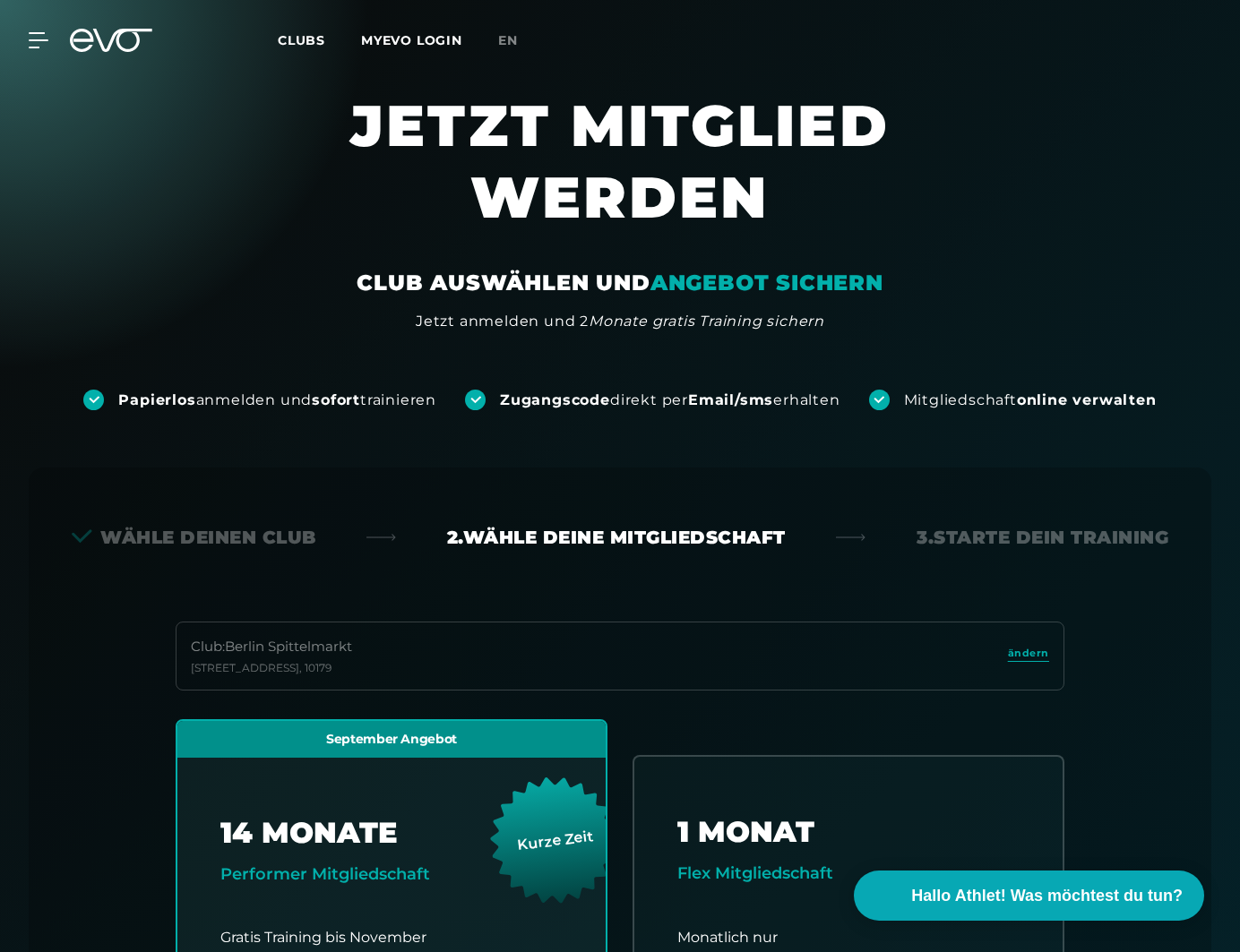
click at [559, 386] on div "Papierlos anmelden und sofort trainieren Zugangscode direkt per Email/sms erhal…" at bounding box center [620, 371] width 1240 height 78
click at [514, 42] on span "en" at bounding box center [507, 39] width 20 height 16
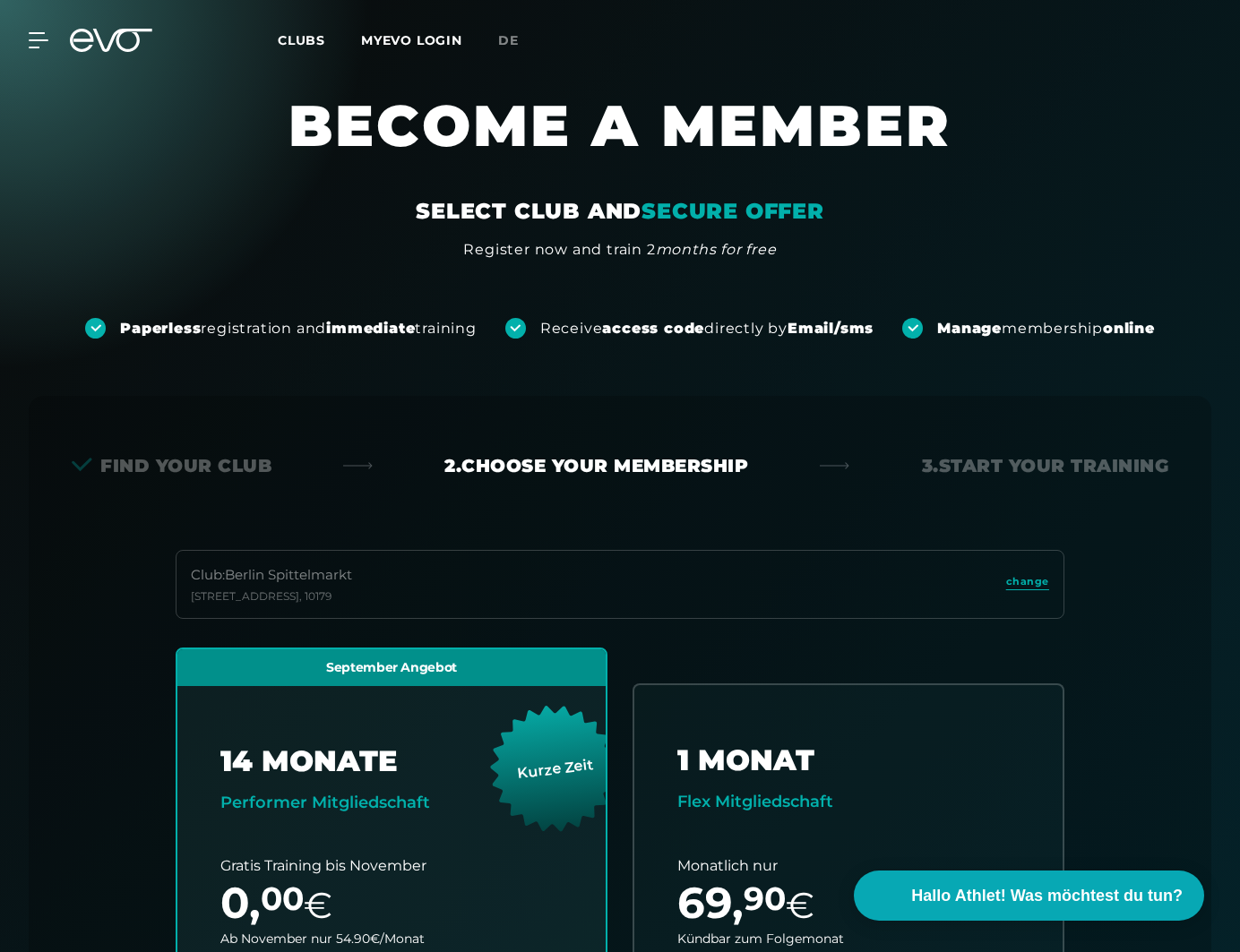
click at [306, 36] on span "Clubs" at bounding box center [301, 39] width 48 height 16
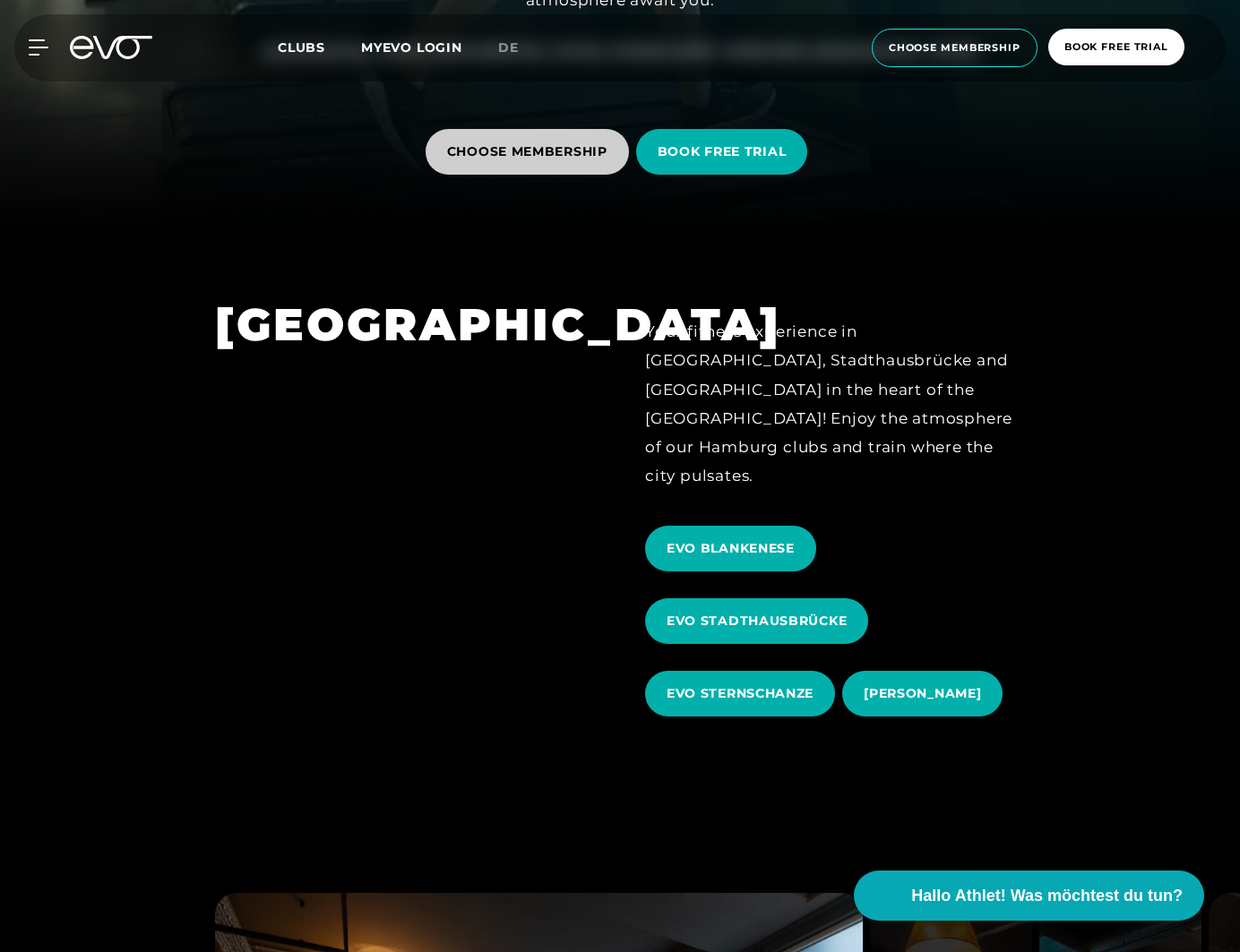
click at [602, 158] on span "CHOOSE MEMBERSHIP" at bounding box center [527, 152] width 160 height 19
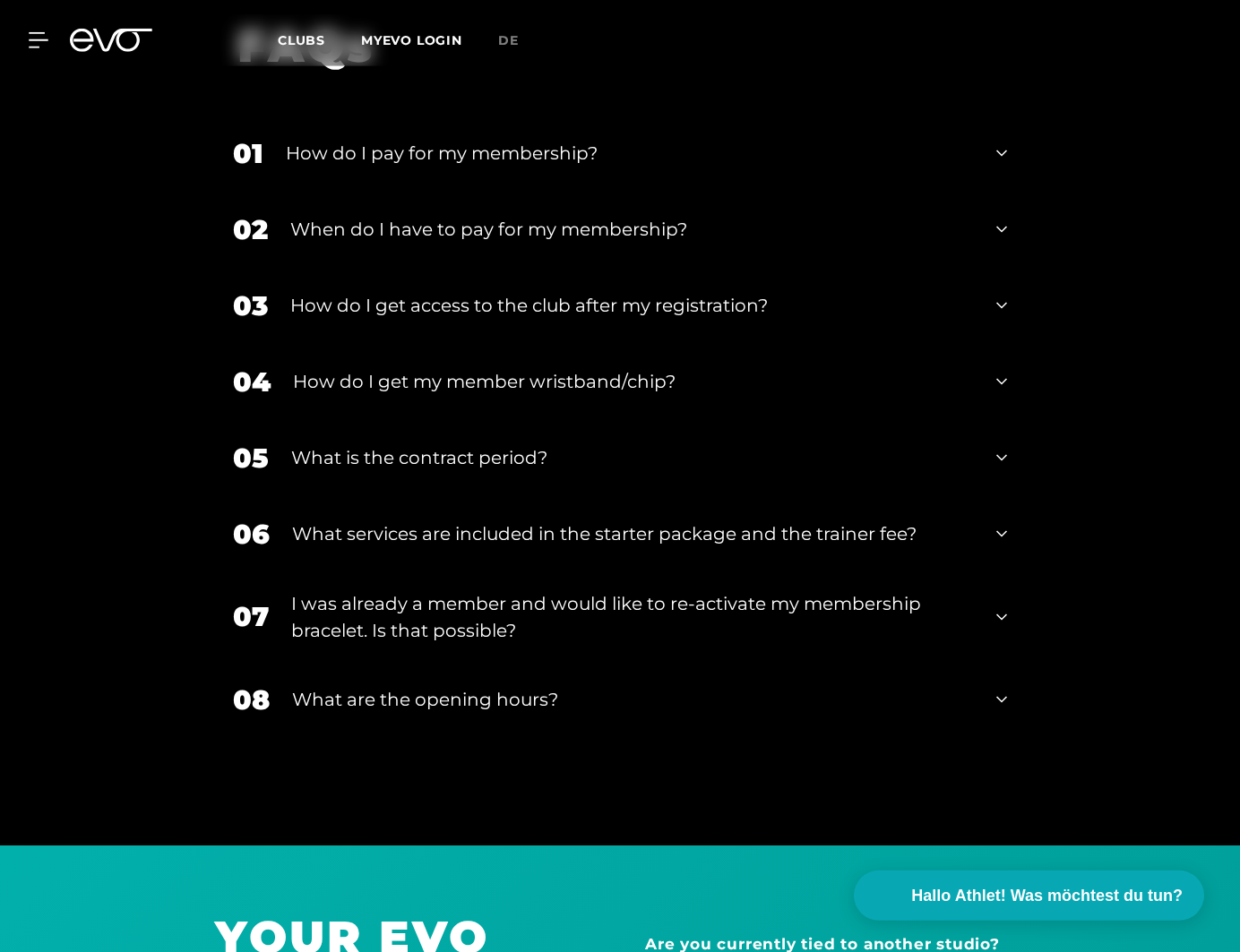
scroll to position [3146, 0]
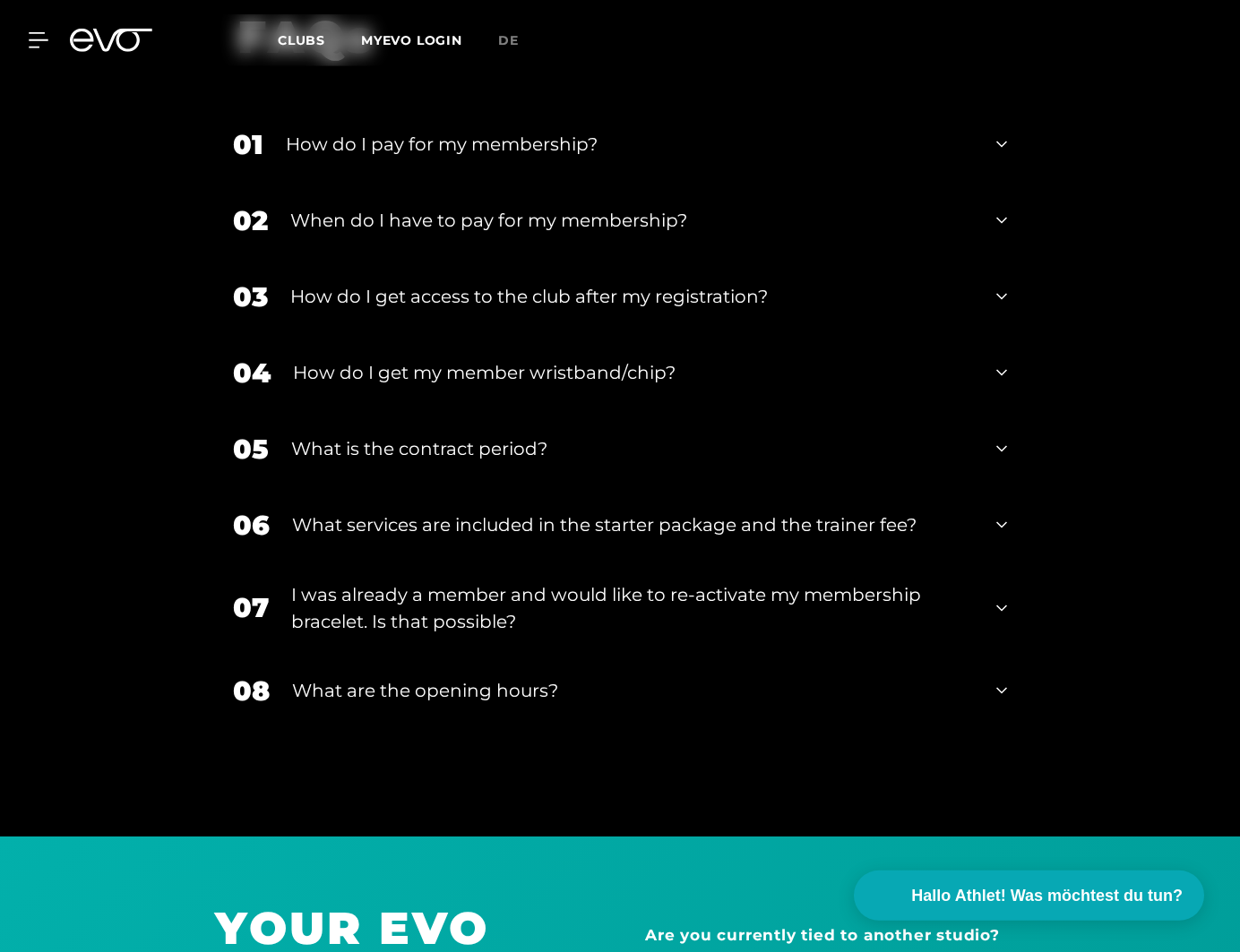
click at [499, 677] on div "What are the opening hours?" at bounding box center [633, 690] width 681 height 27
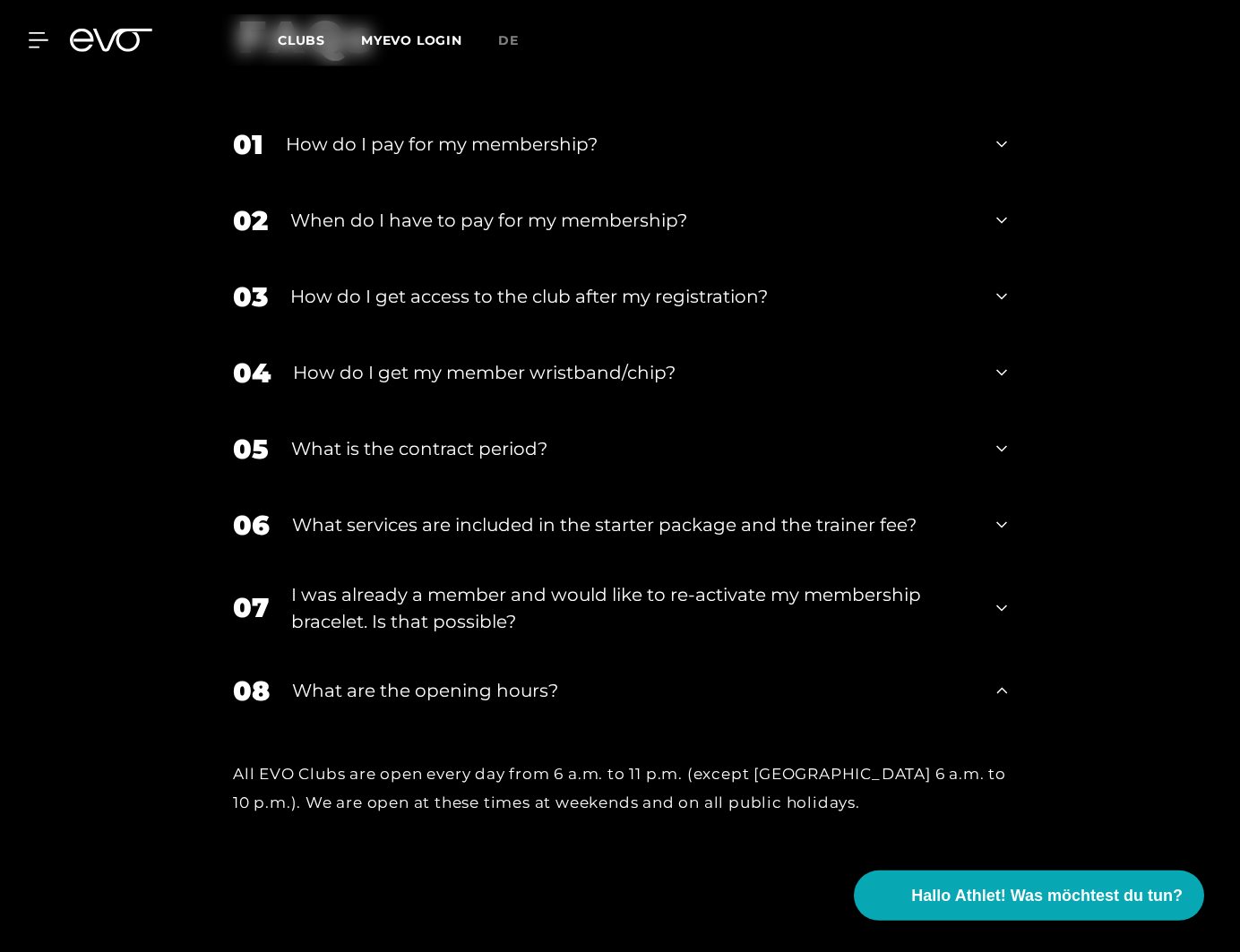
click at [500, 677] on div "What are the opening hours?" at bounding box center [633, 690] width 681 height 27
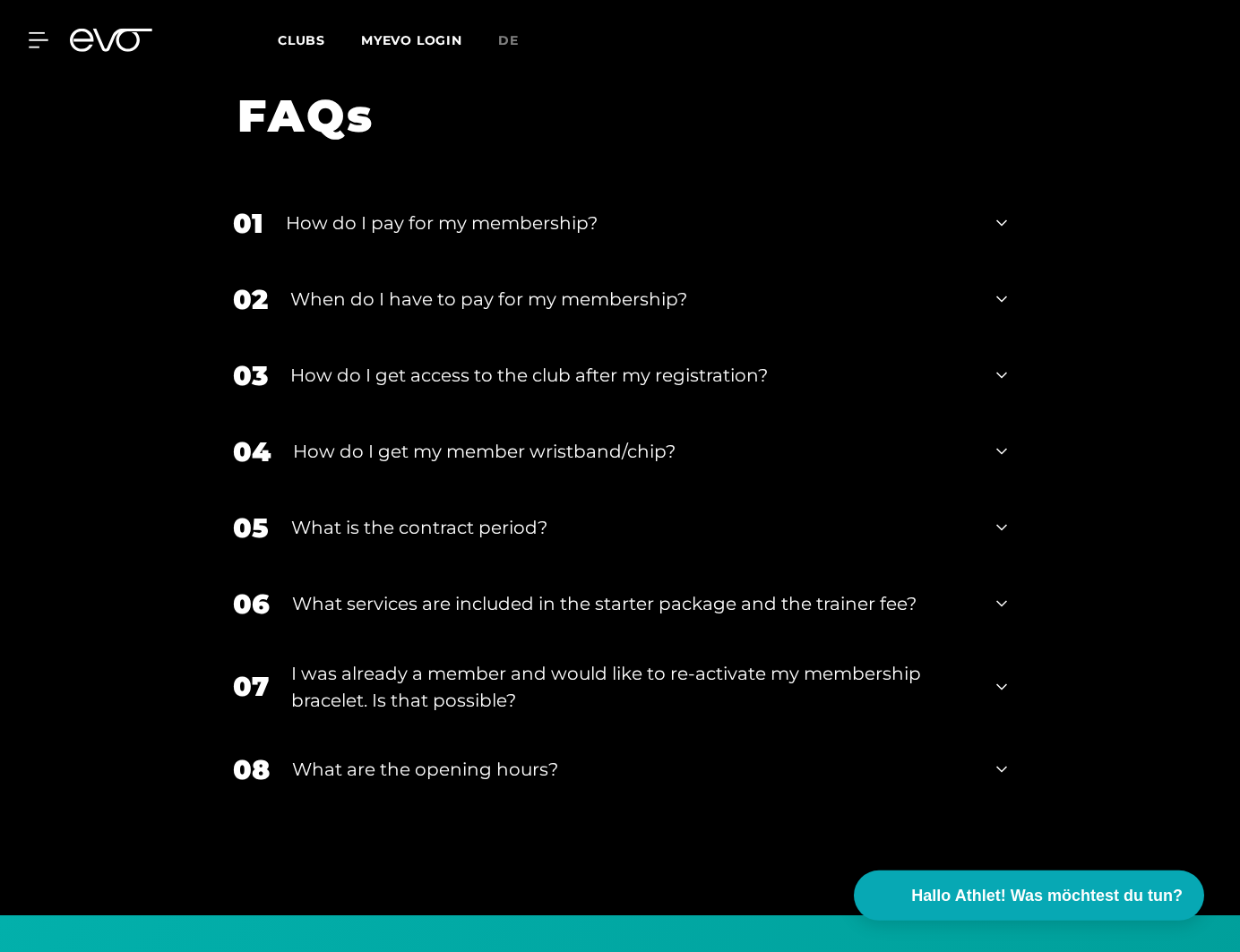
scroll to position [3063, 0]
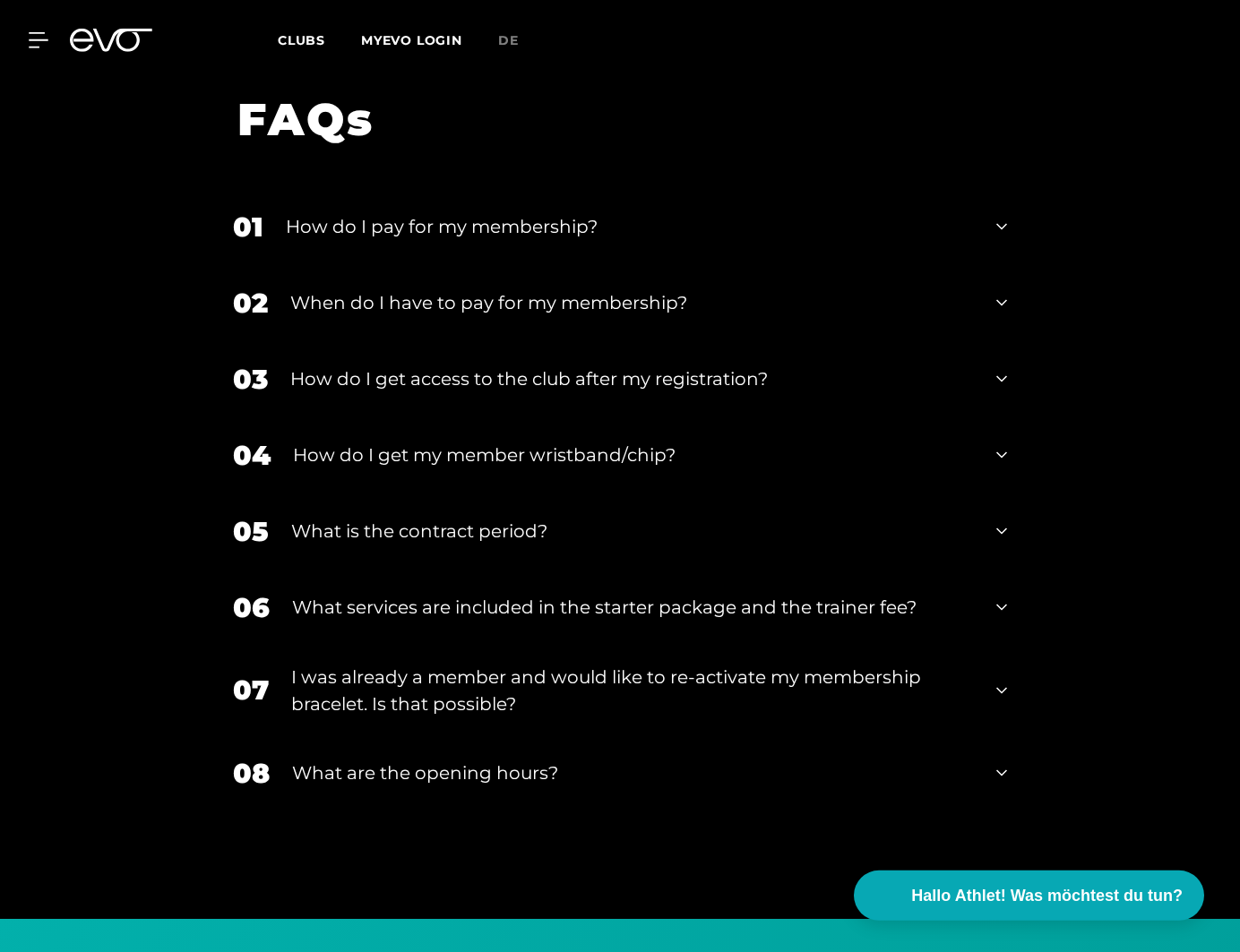
click at [582, 365] on div "How do I get access to the club after my registration?" at bounding box center [632, 379] width 683 height 27
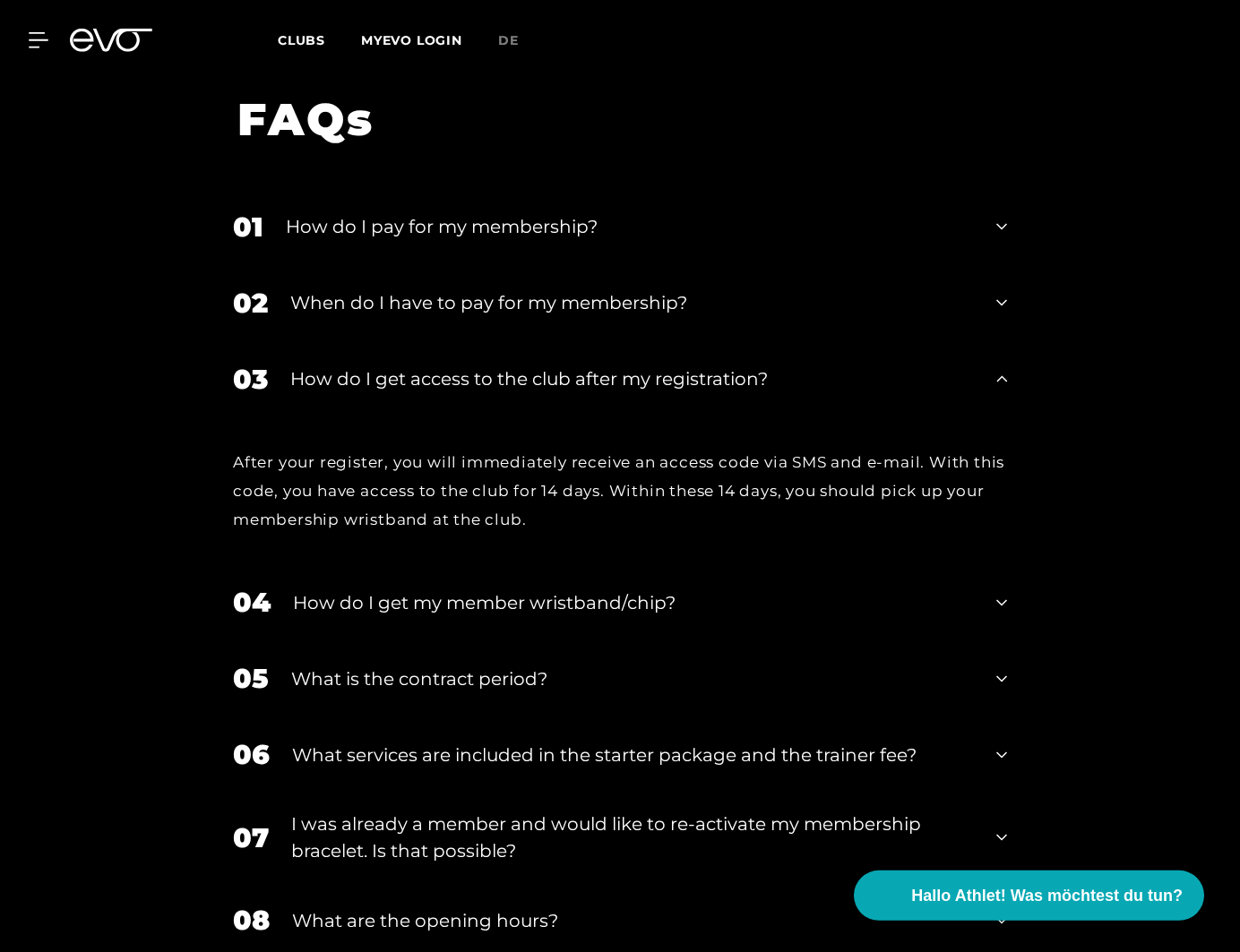
click at [581, 365] on div "How do I get access to the club after my registration?" at bounding box center [632, 379] width 683 height 27
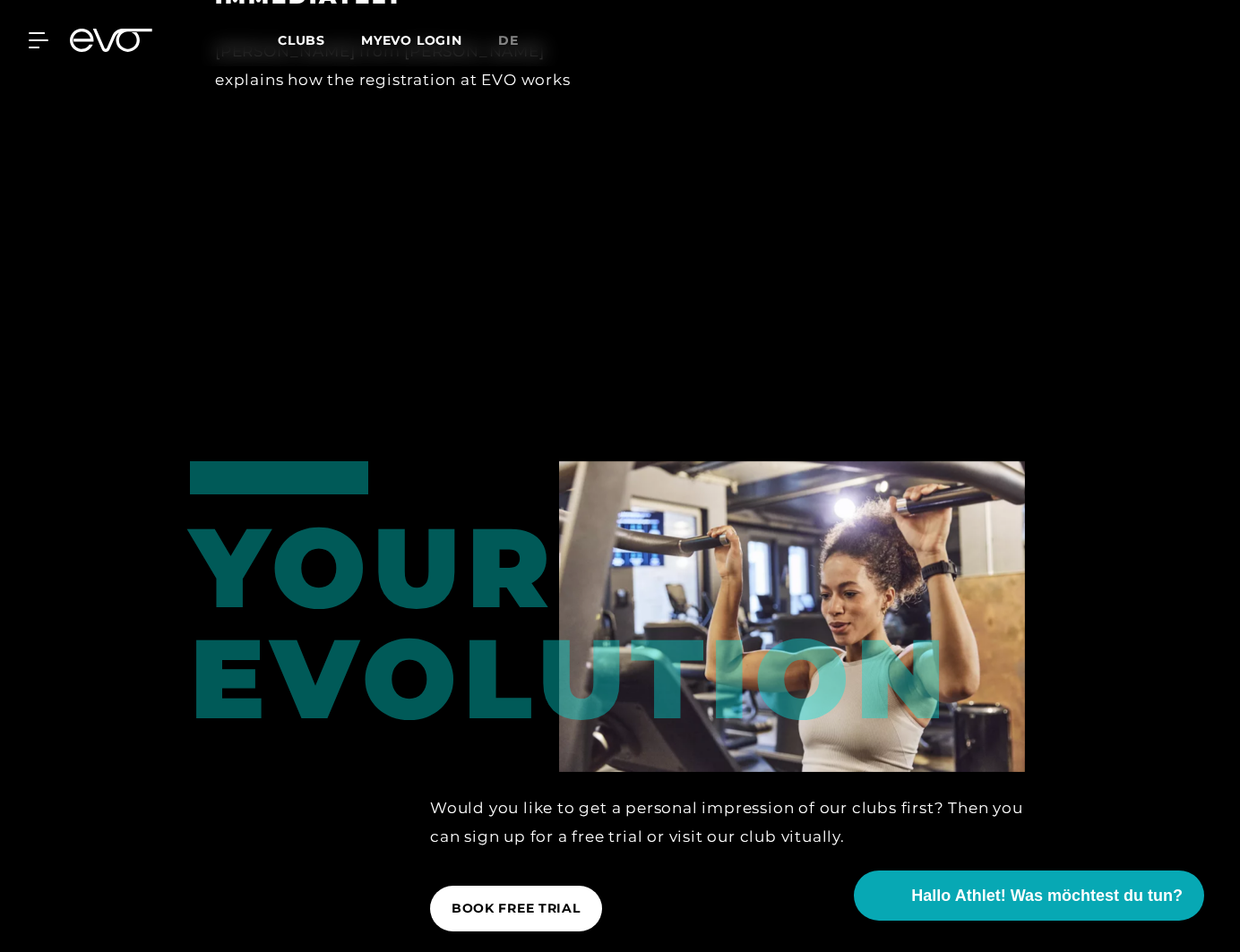
scroll to position [1614, 0]
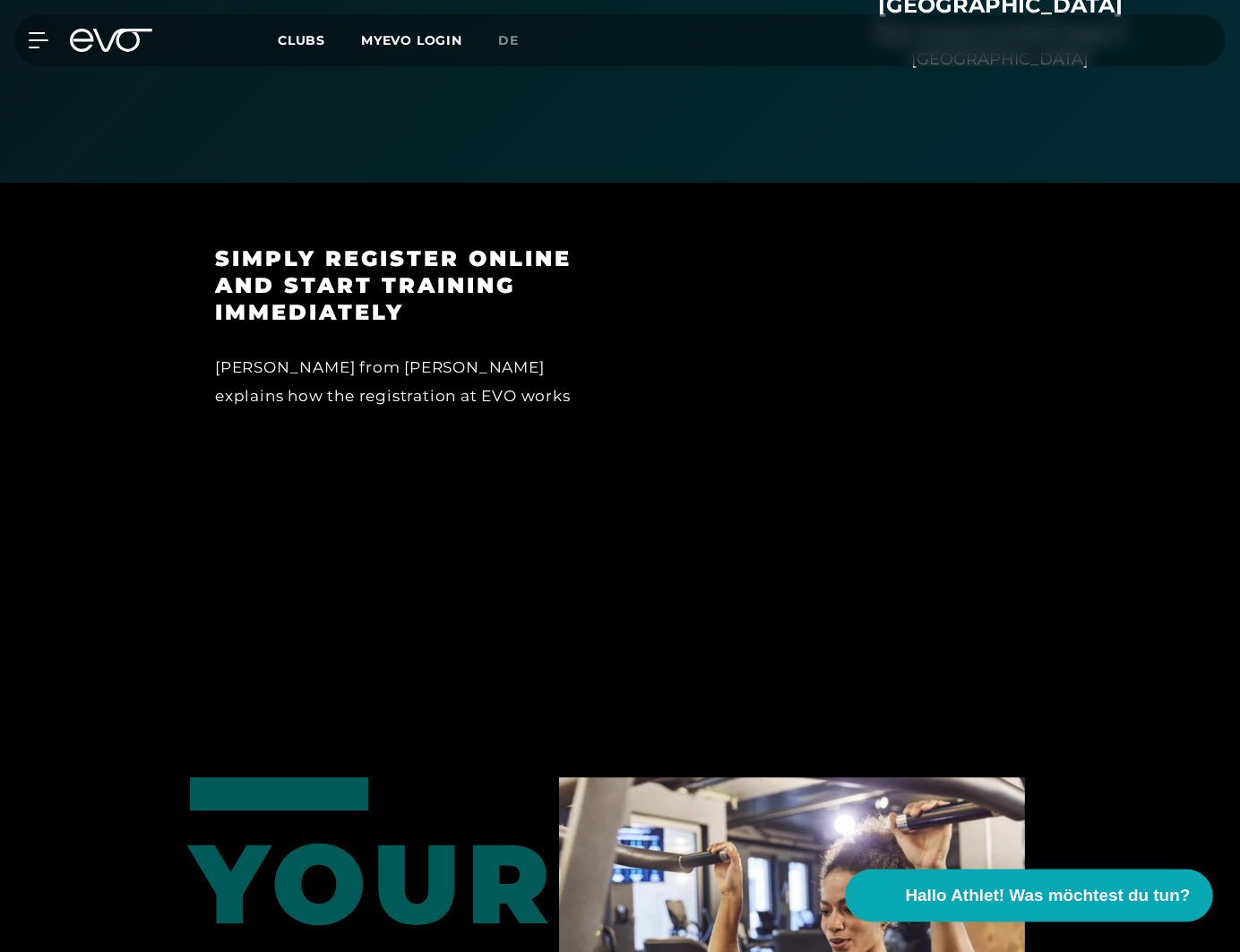
click at [1117, 894] on span "Hallo Athlet! Was möchtest du tun?" at bounding box center [1048, 895] width 285 height 25
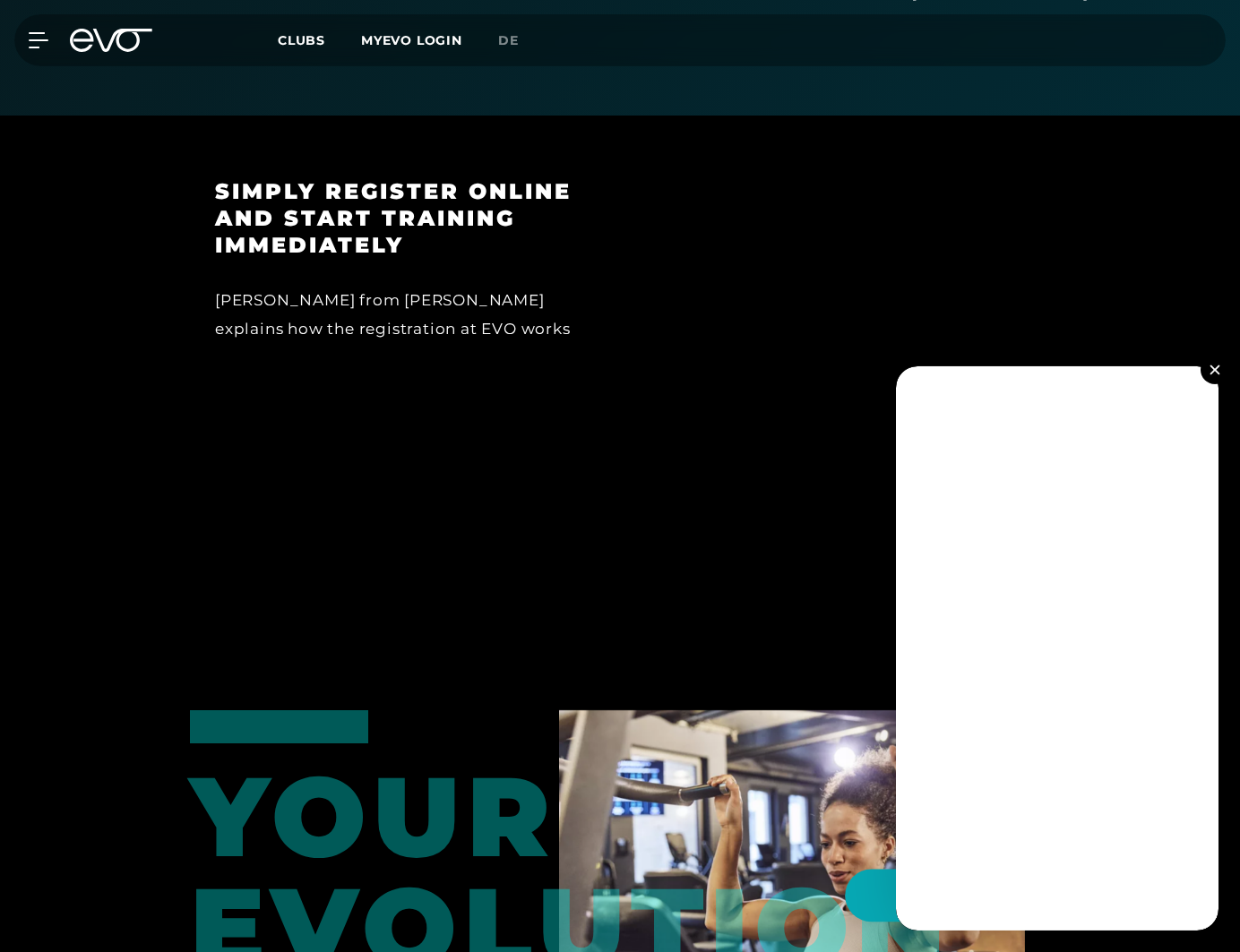
scroll to position [1676, 0]
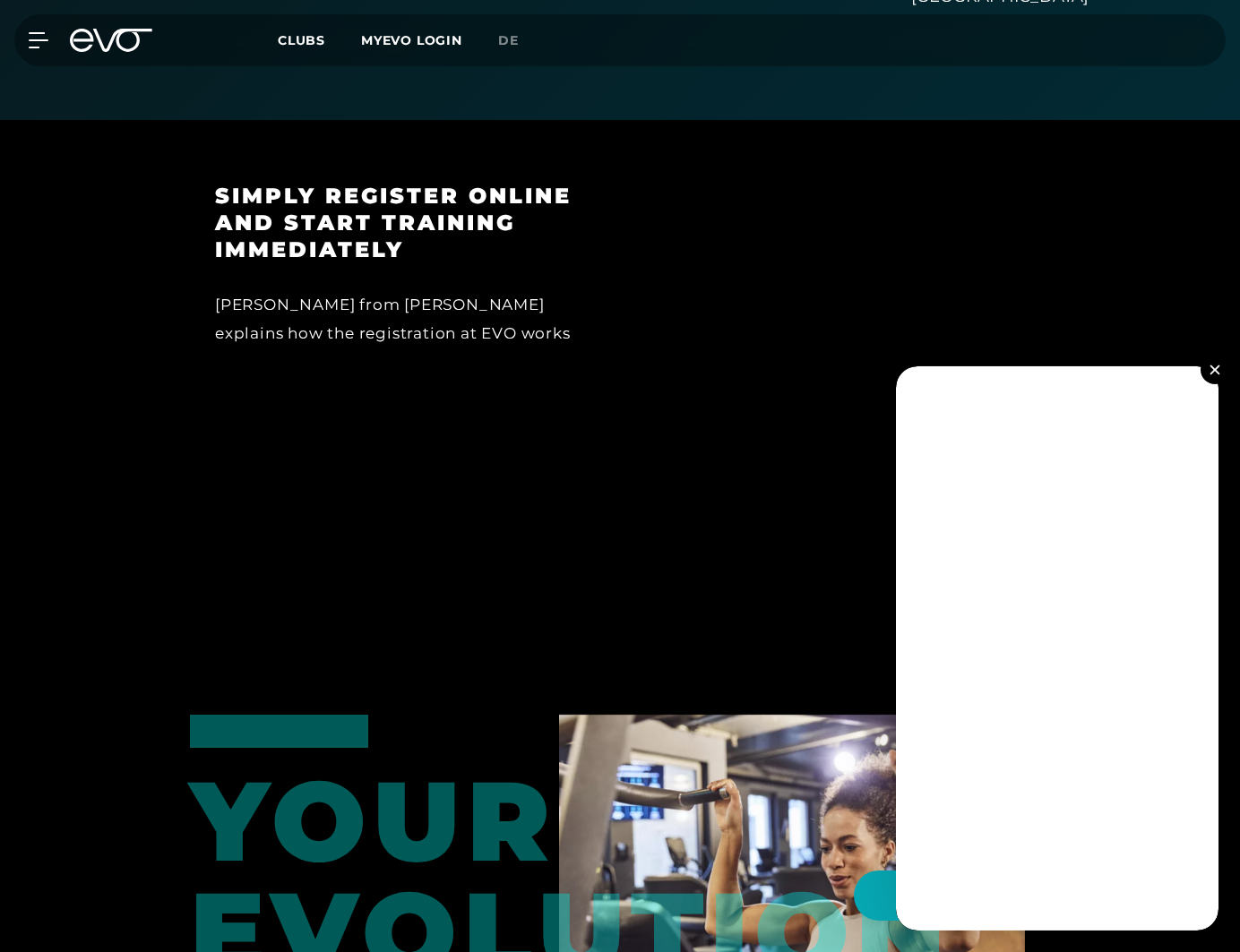
click at [1212, 373] on img at bounding box center [1214, 369] width 10 height 10
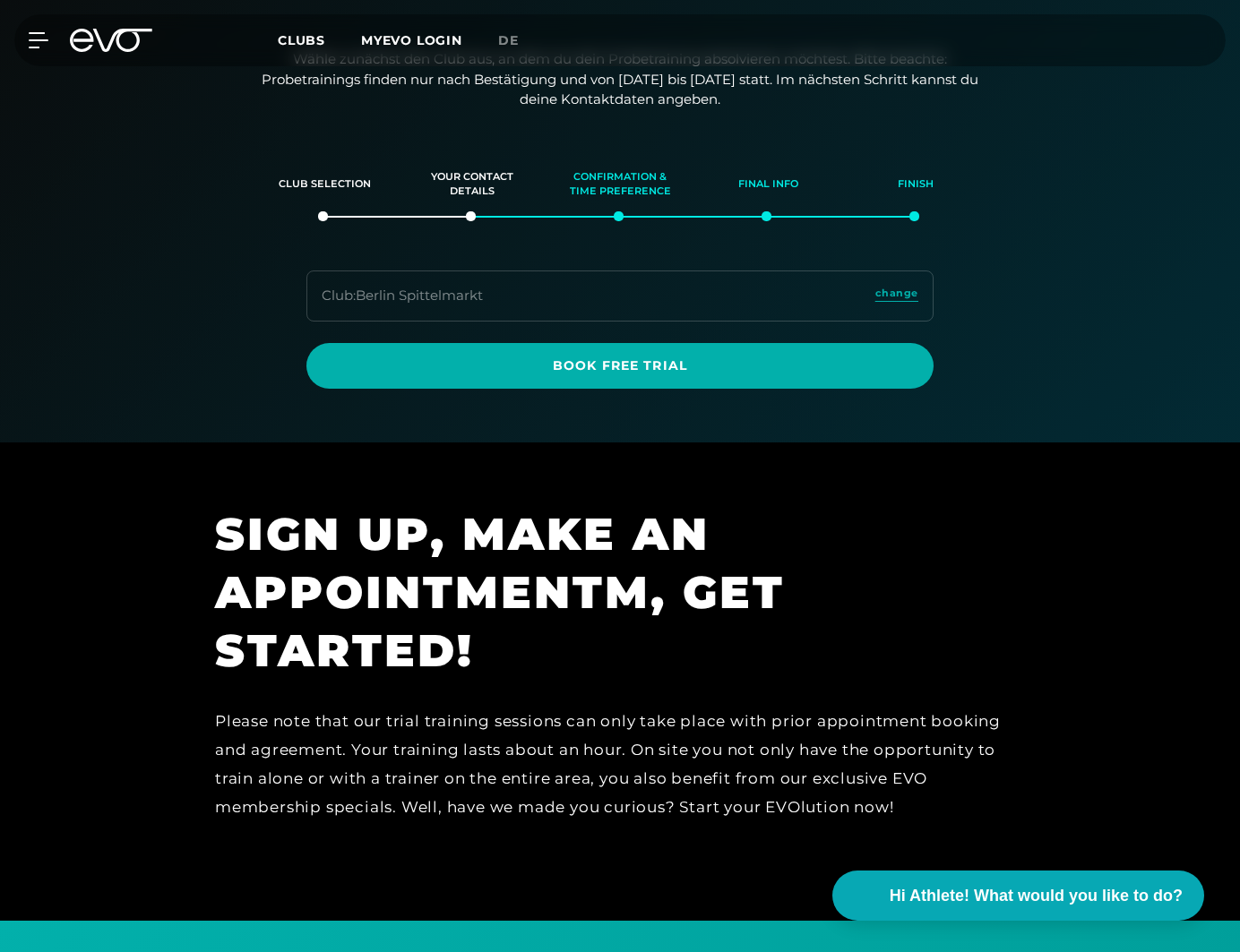
scroll to position [168, 0]
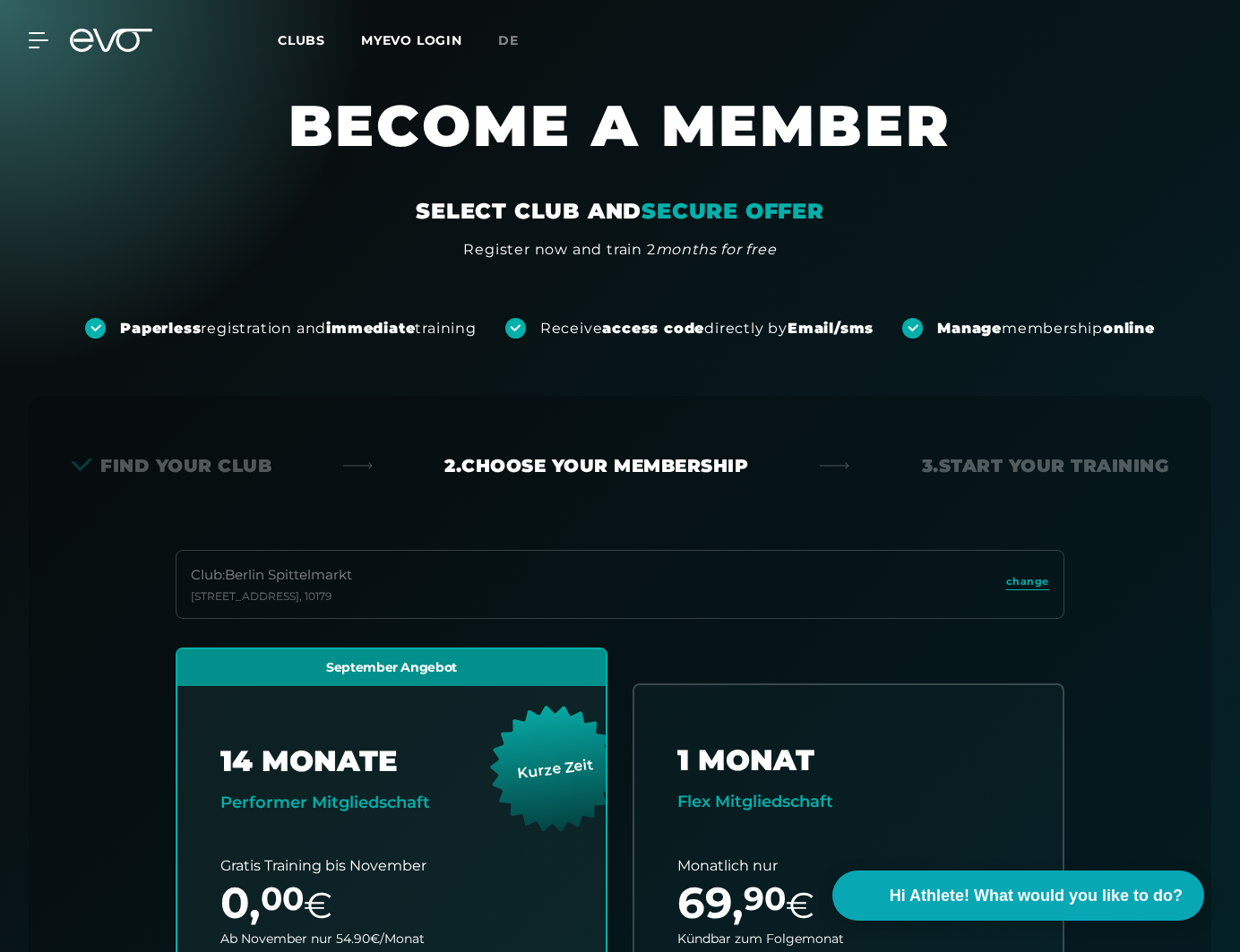
click at [94, 51] on icon at bounding box center [112, 40] width 82 height 23
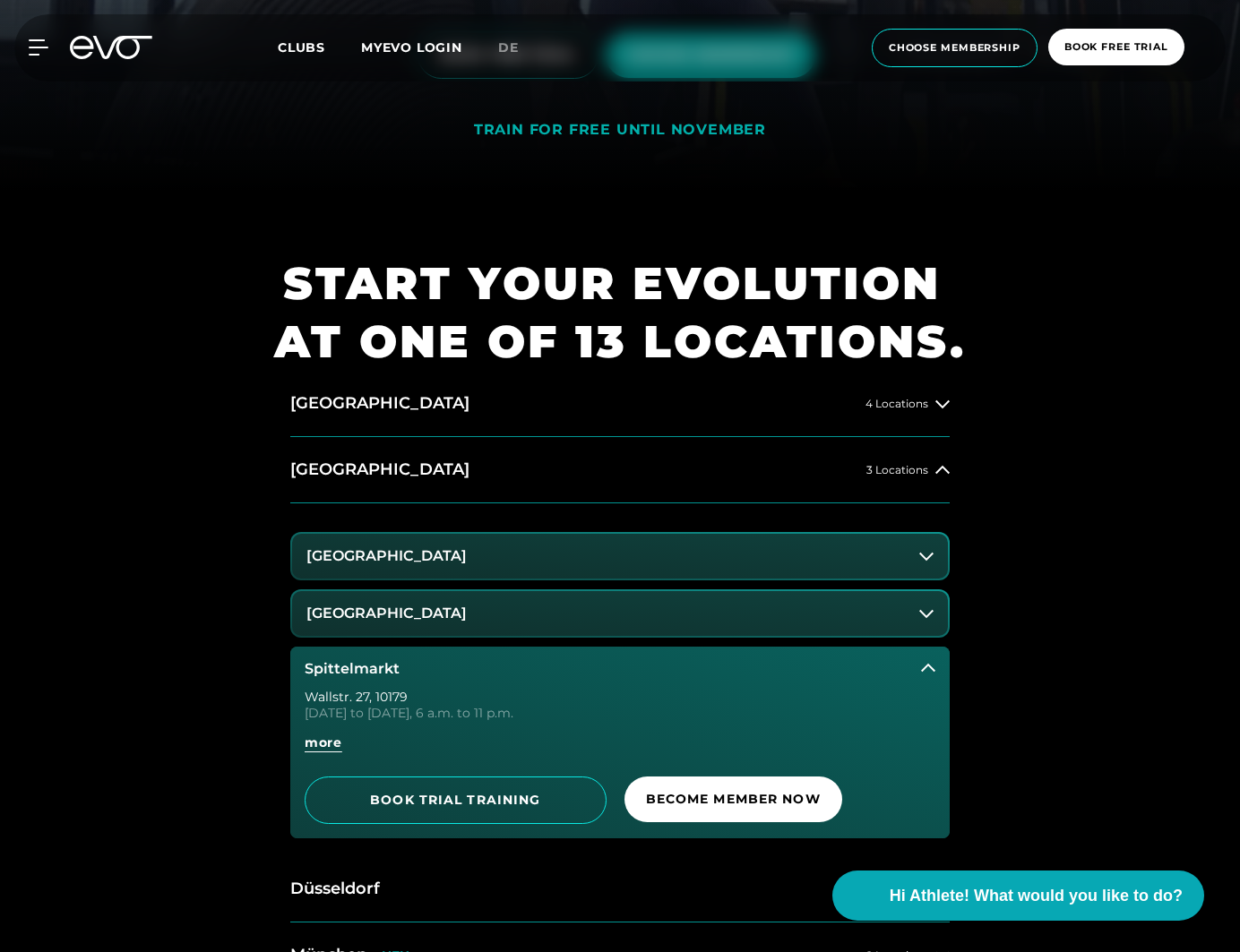
scroll to position [821, 0]
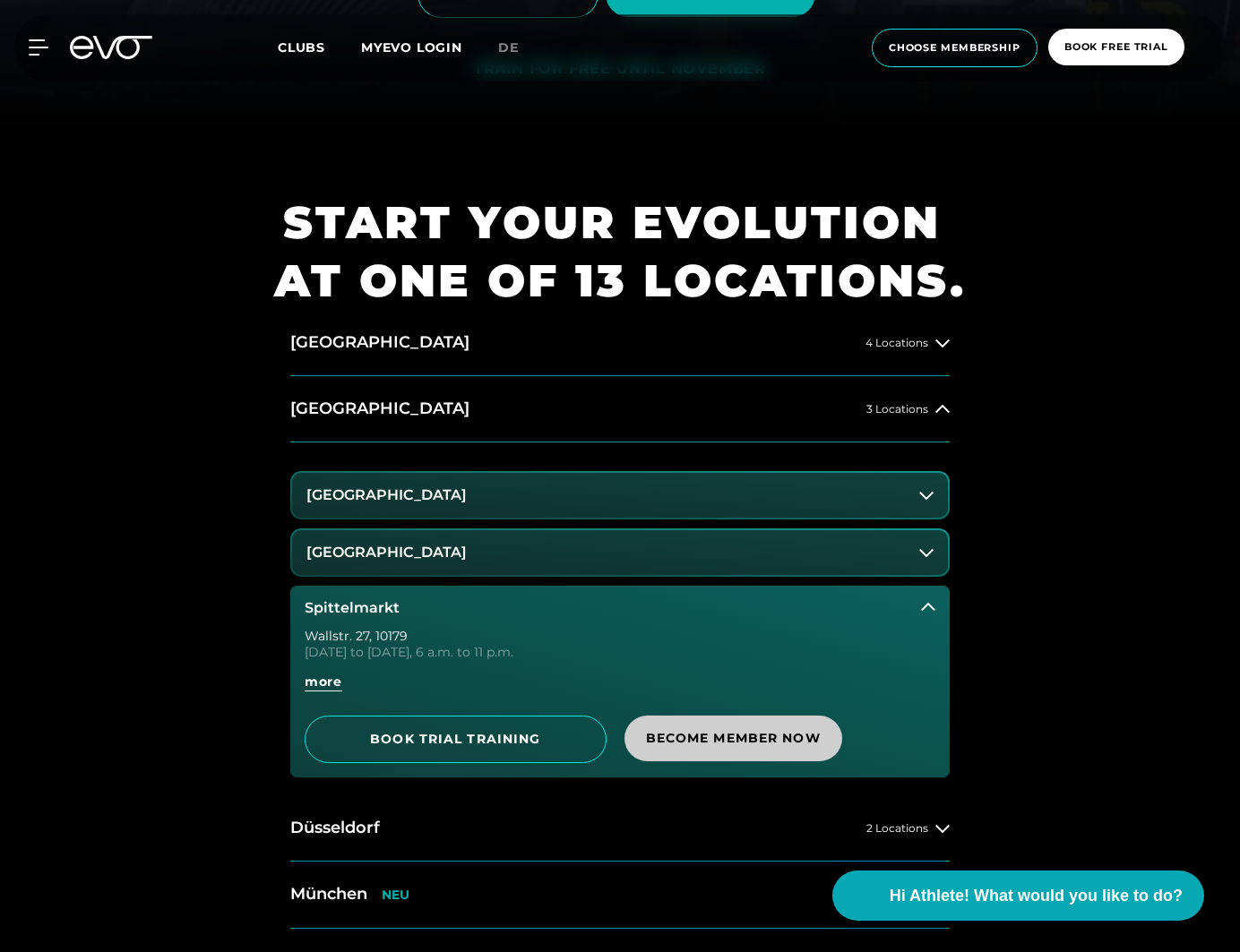
click at [756, 734] on span "Become Member Now" at bounding box center [733, 738] width 174 height 19
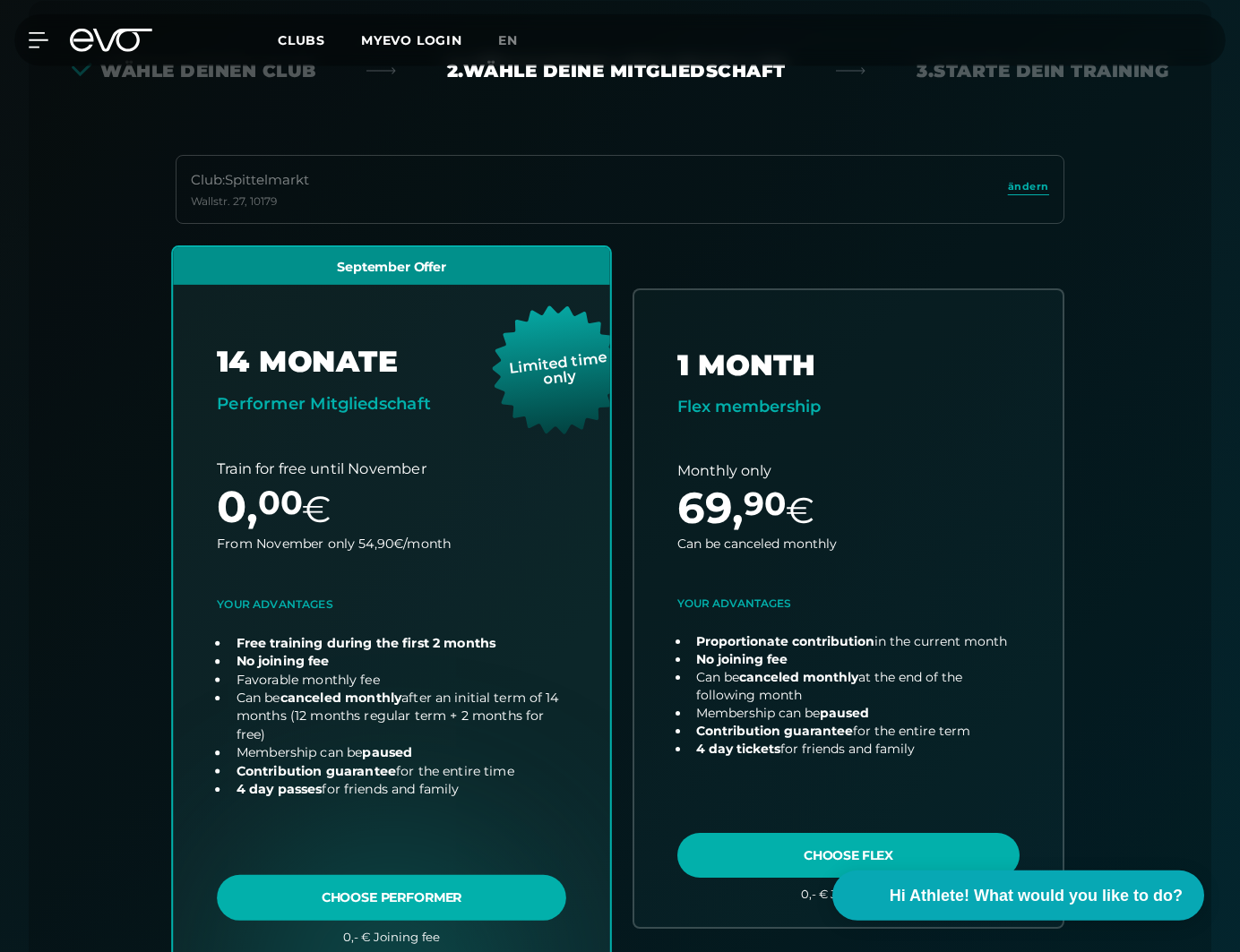
scroll to position [468, 0]
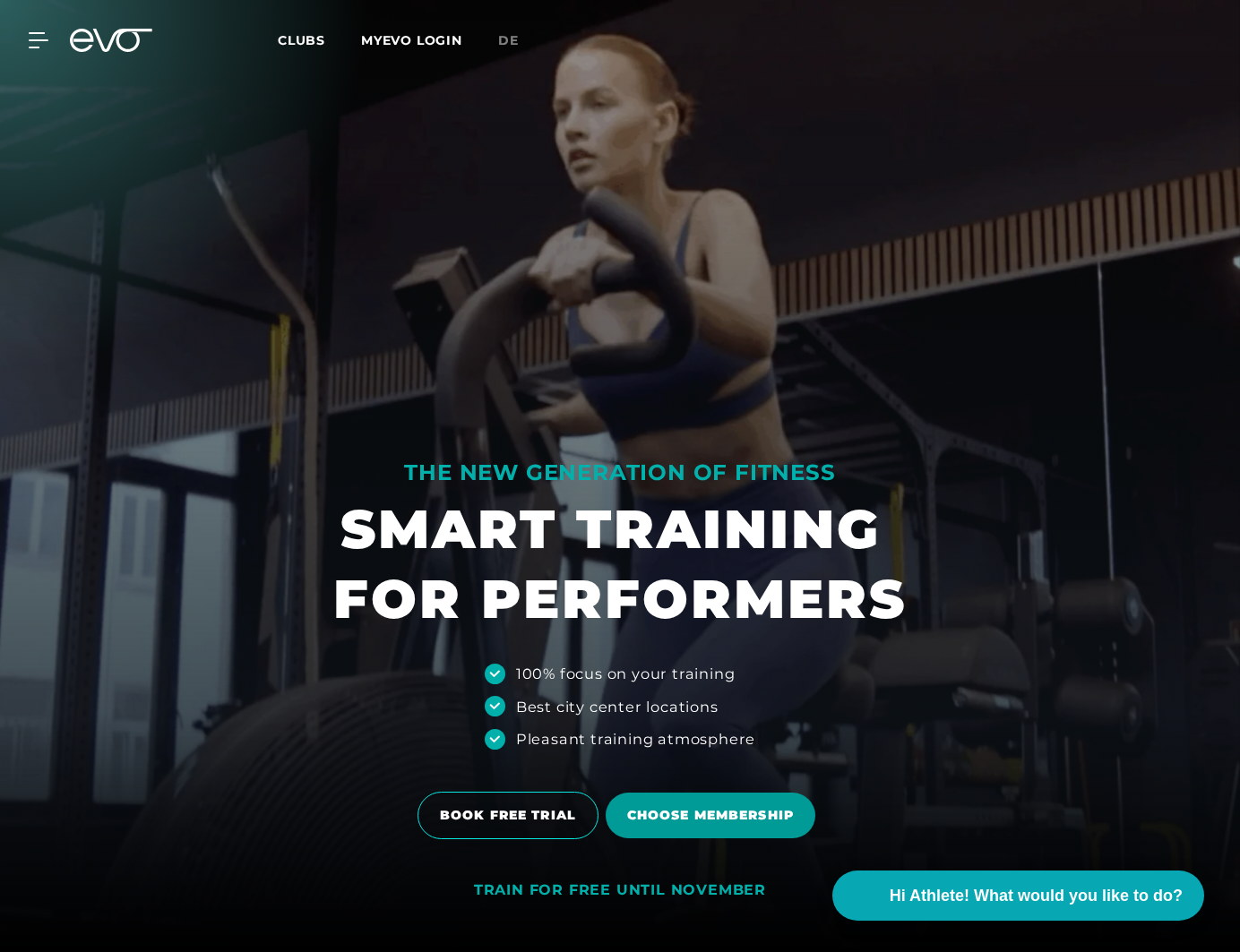
click at [703, 818] on span "Choose membership" at bounding box center [710, 815] width 167 height 19
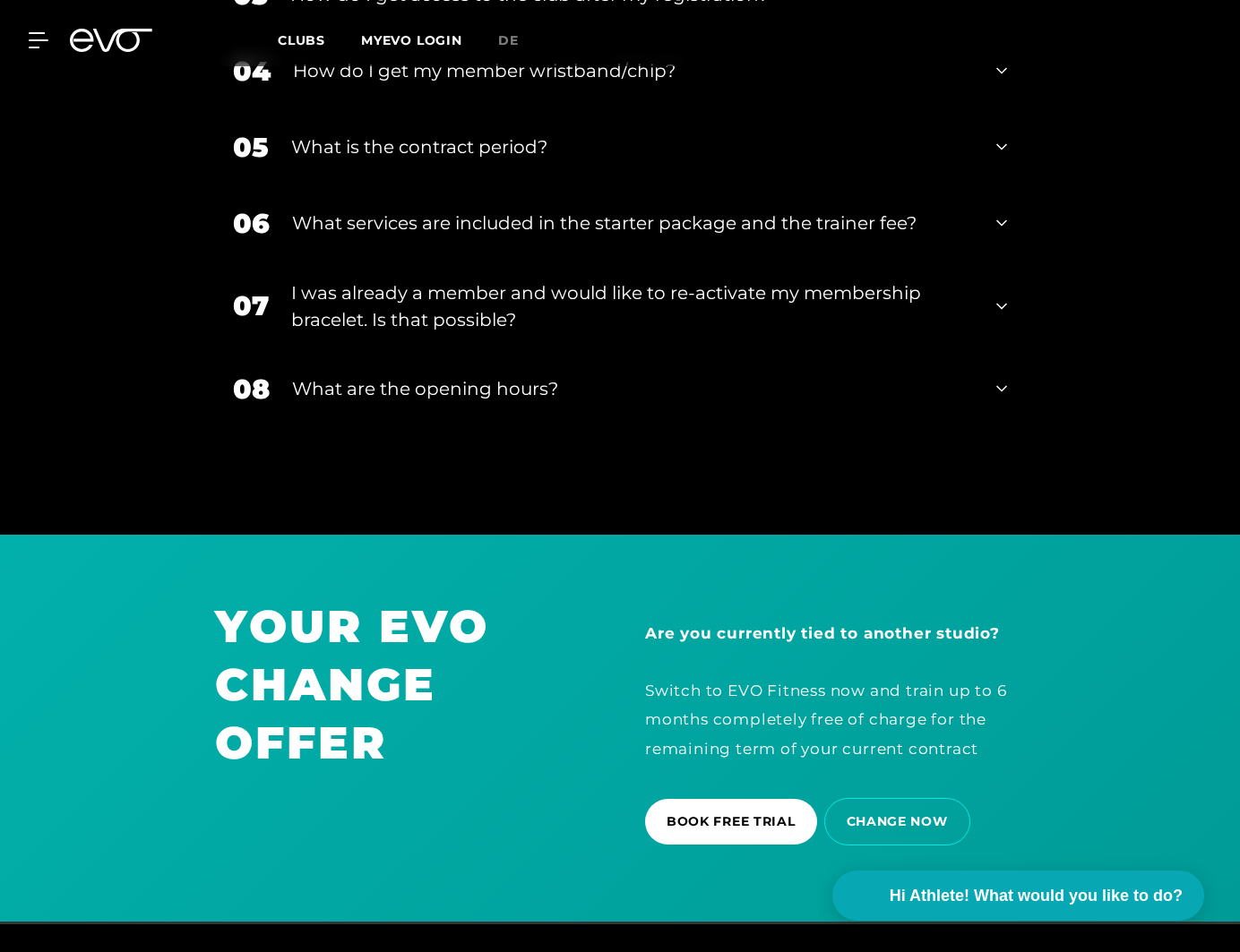
scroll to position [3539, 0]
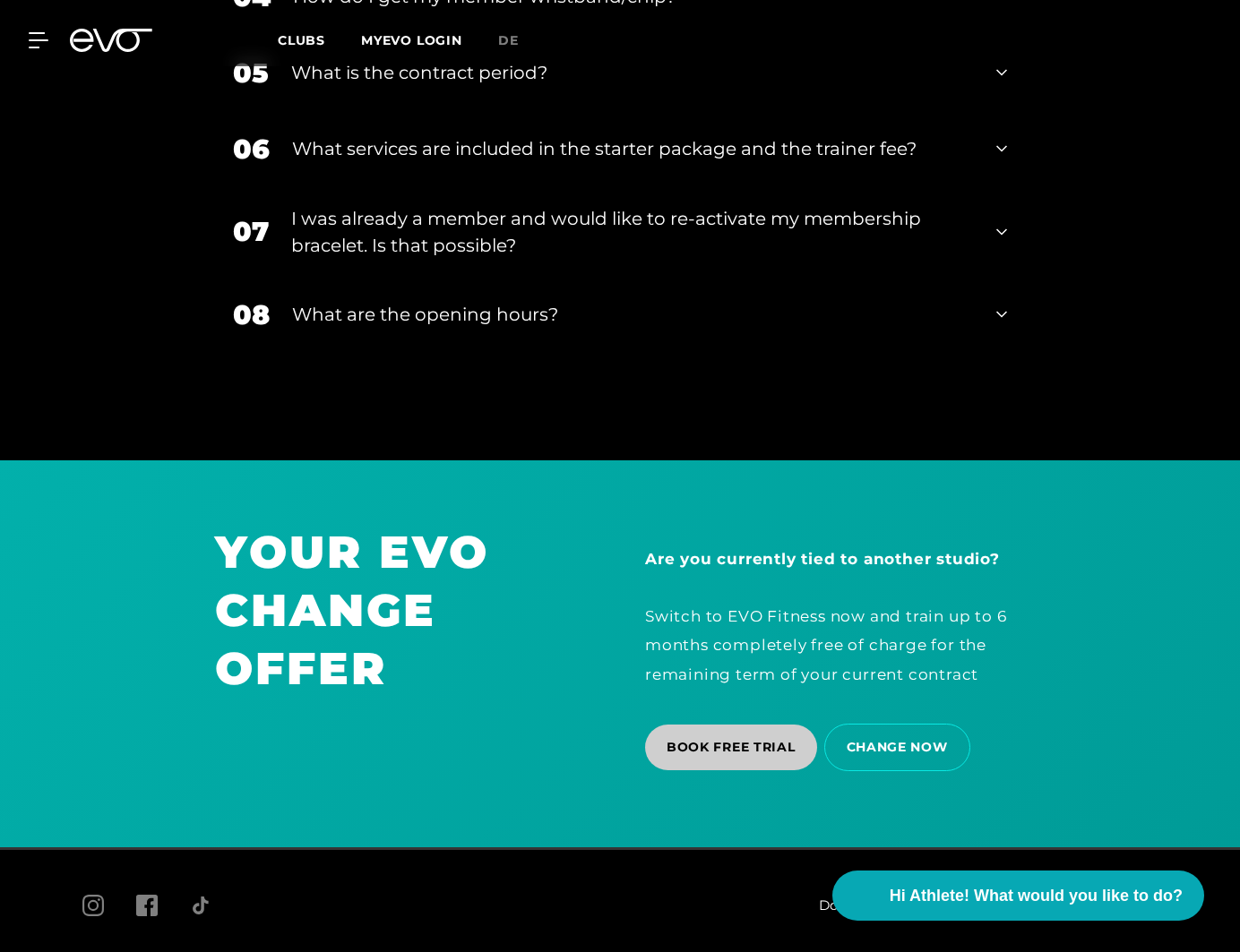
click at [736, 737] on span "BOOK FREE TRIAL" at bounding box center [731, 747] width 129 height 19
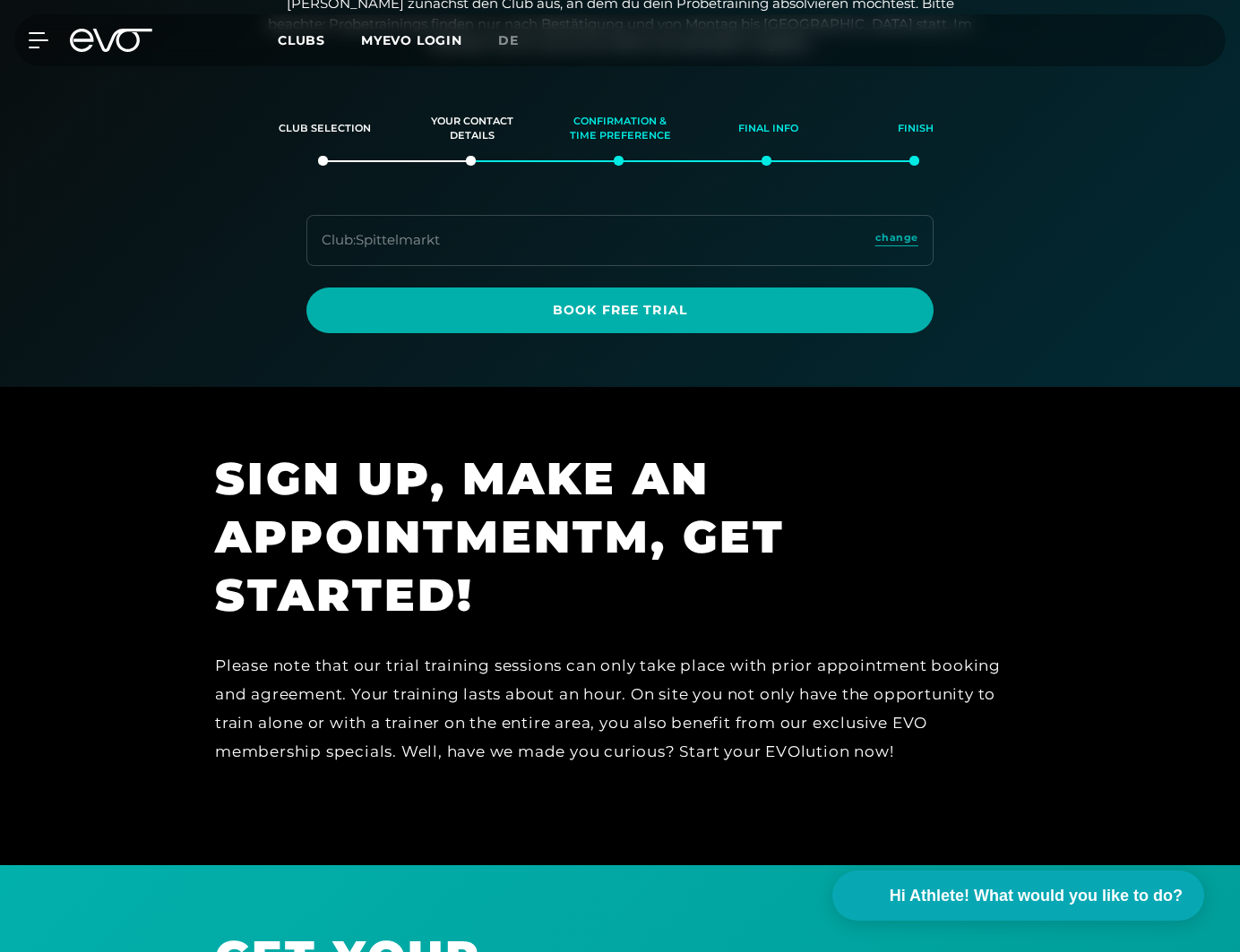
scroll to position [235, 0]
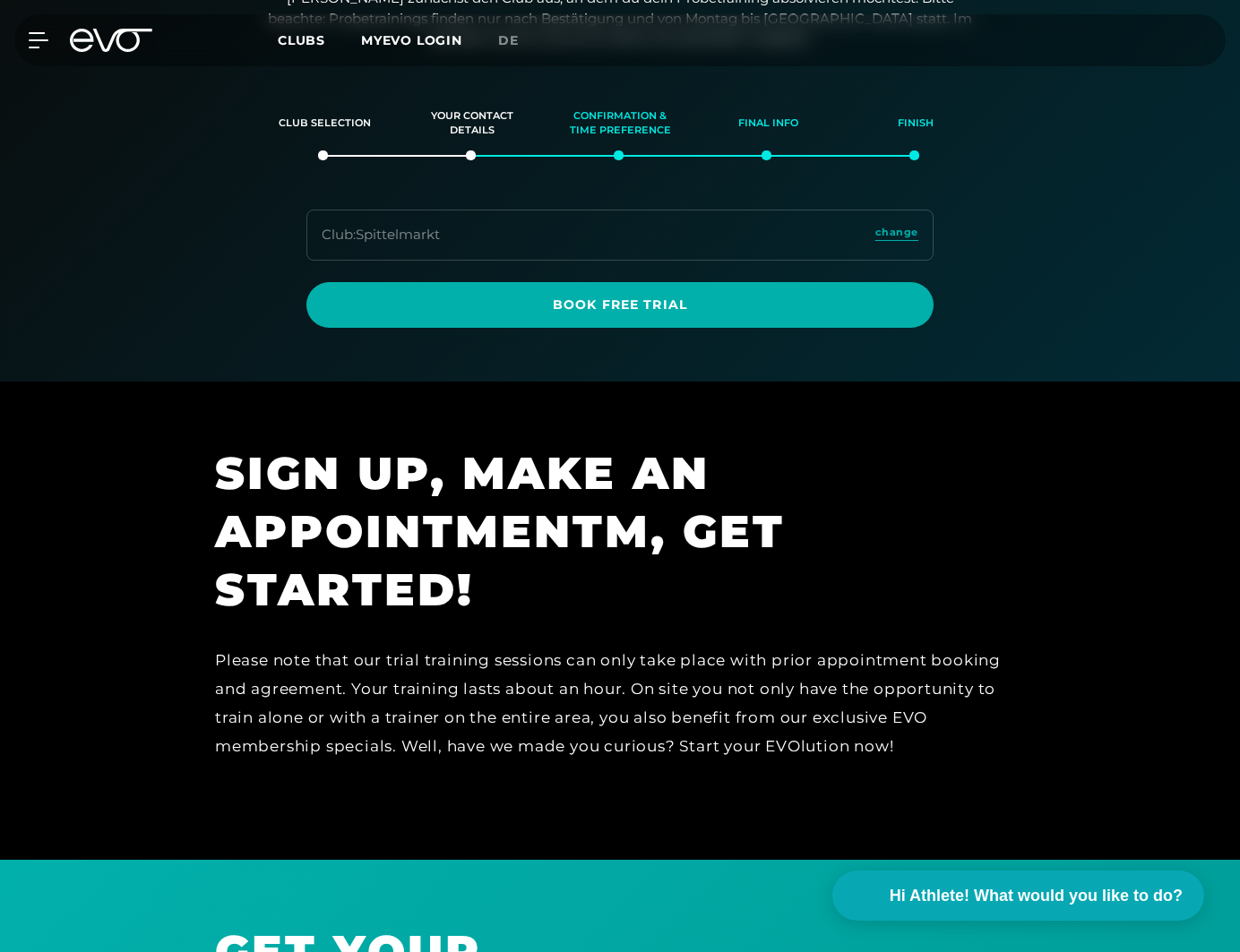
click at [649, 238] on div "Club : Spittelmarkt change" at bounding box center [620, 235] width 627 height 51
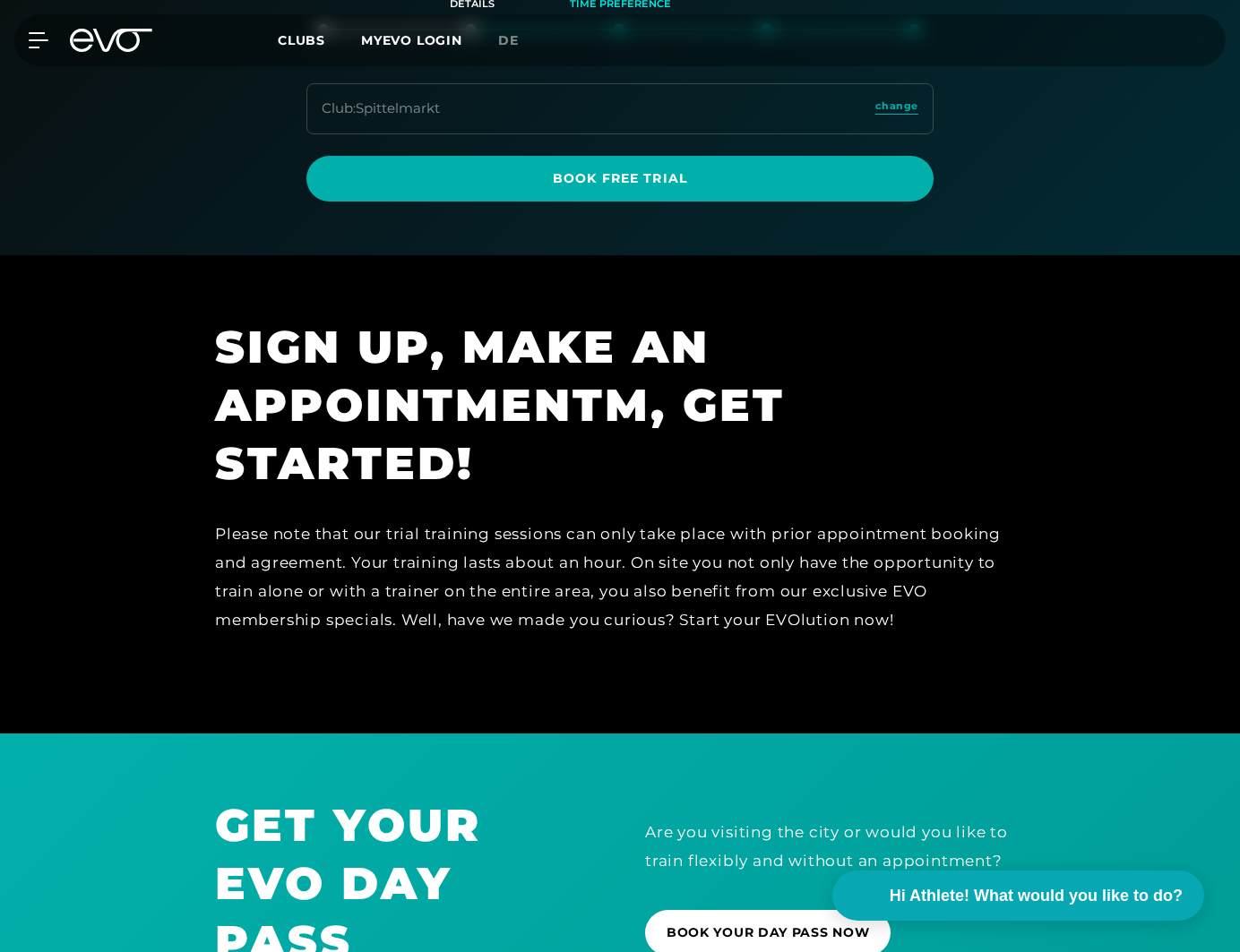
scroll to position [0, 0]
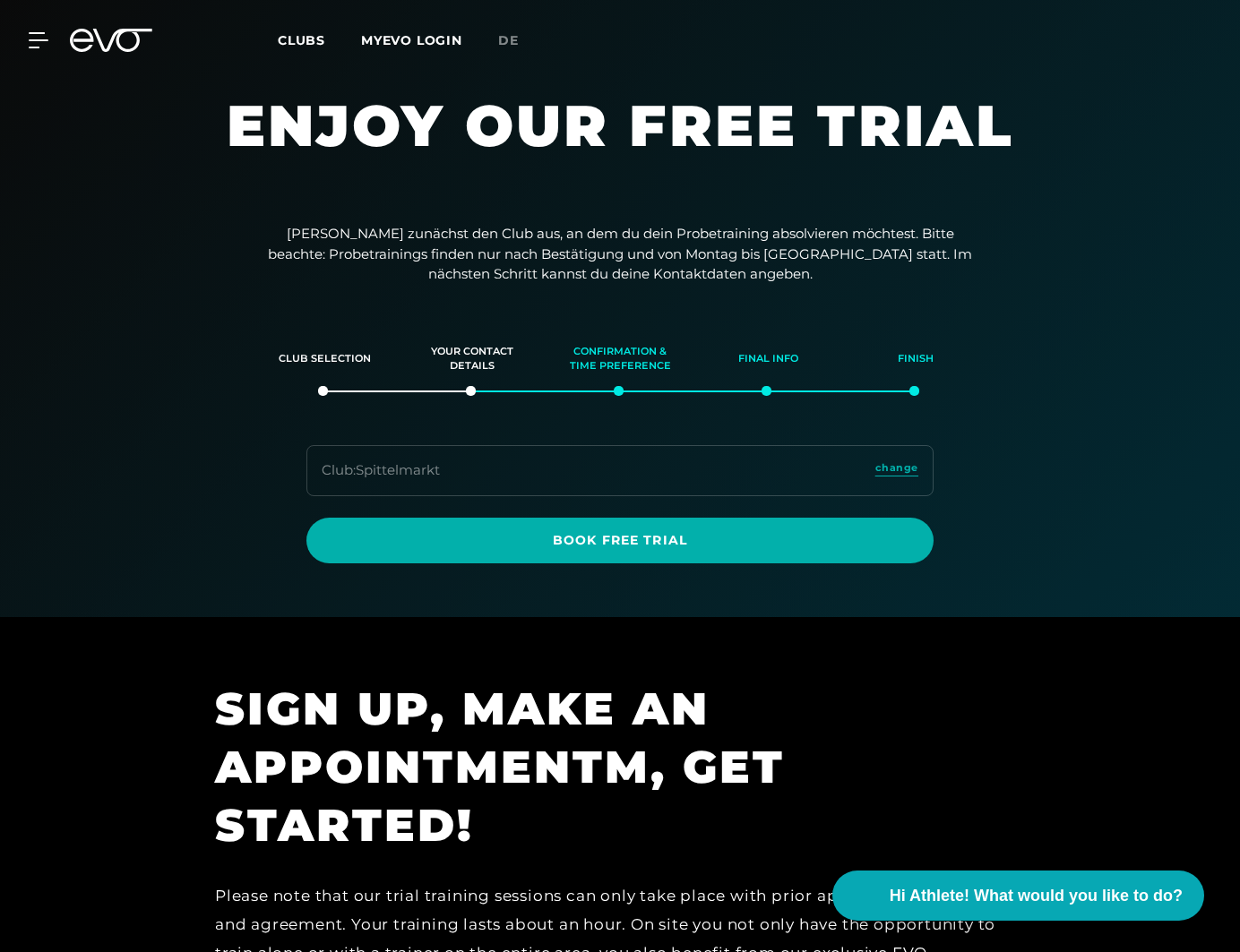
click at [124, 44] on icon at bounding box center [112, 40] width 82 height 23
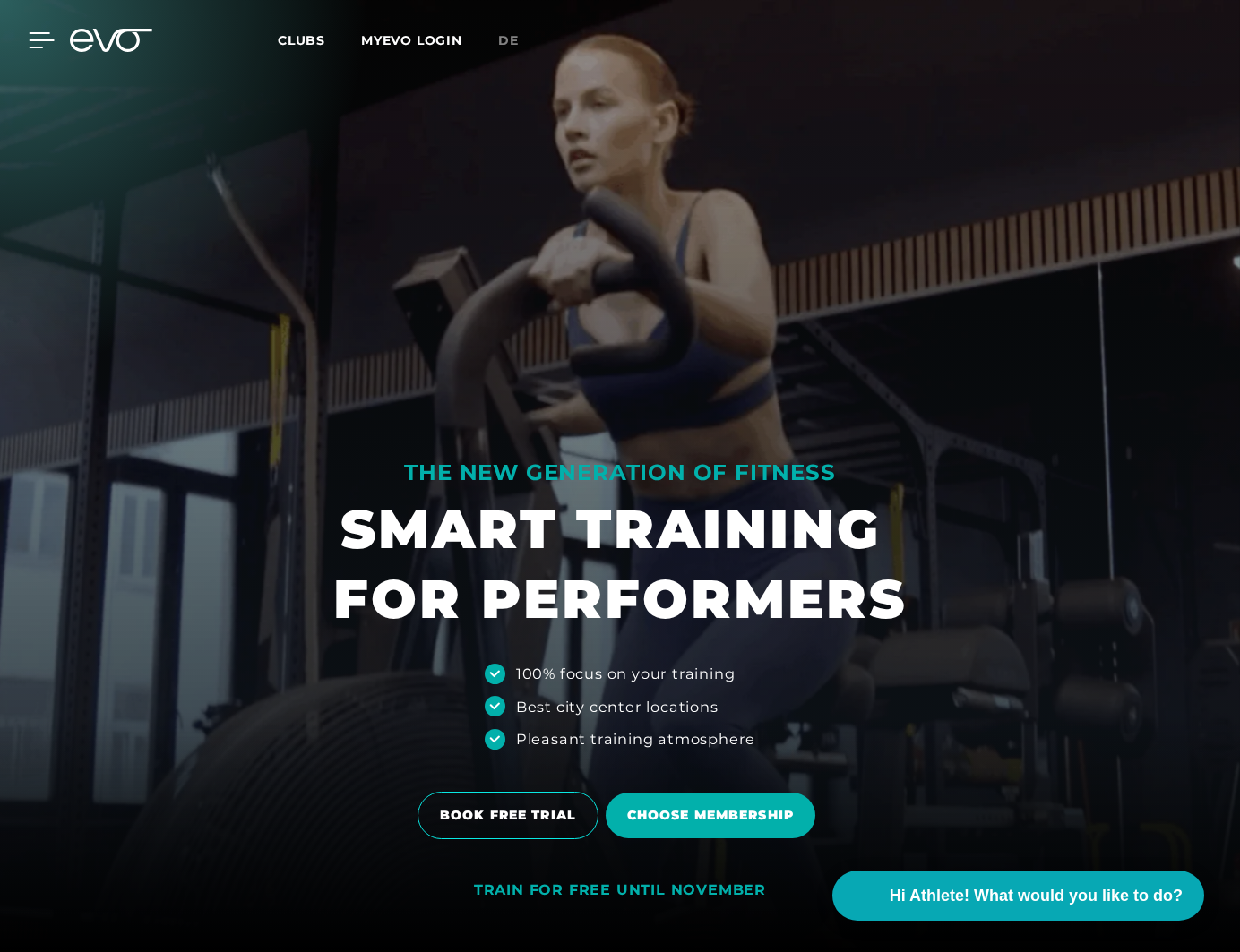
click at [41, 39] on icon at bounding box center [42, 39] width 26 height 16
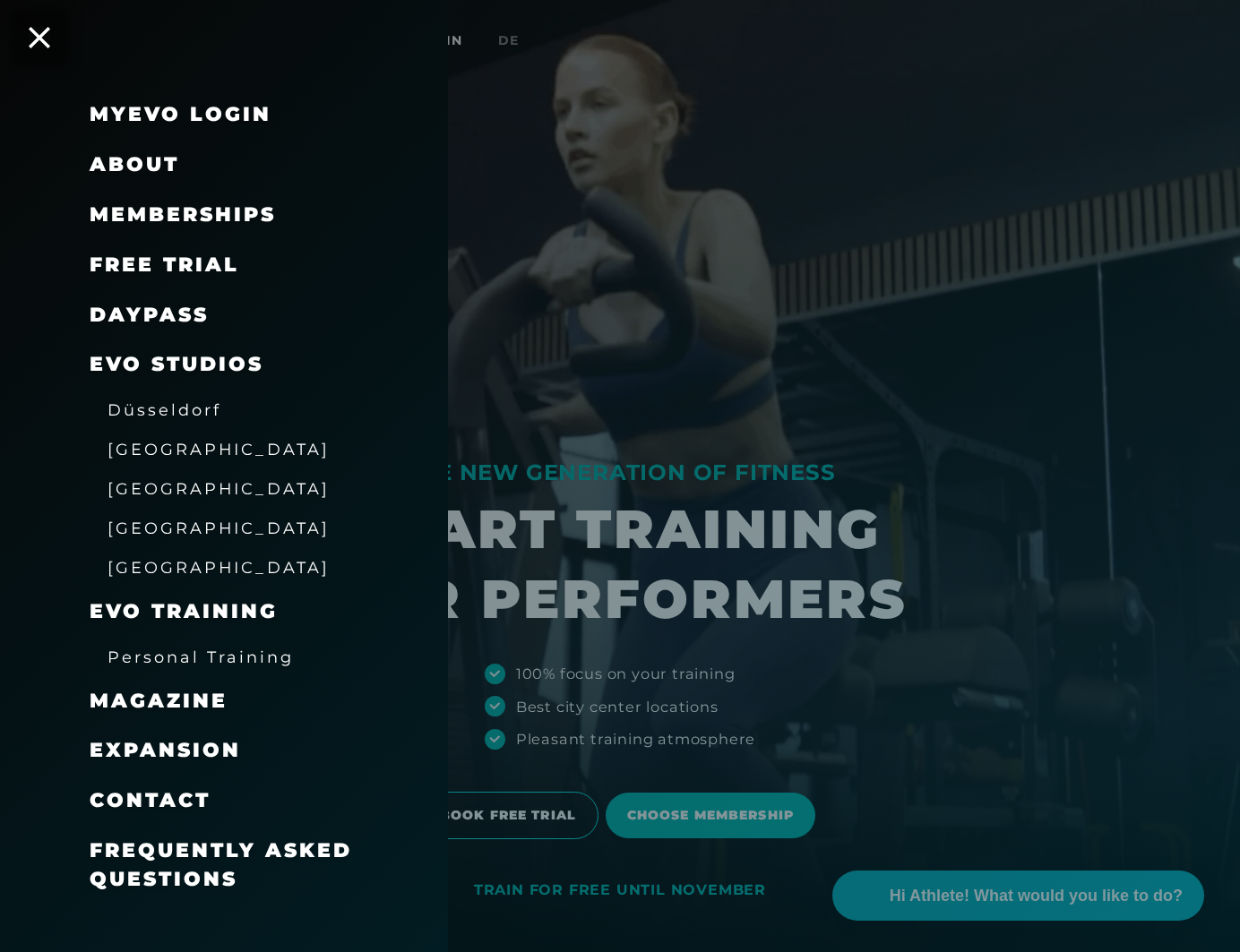
click at [149, 318] on link "DAYPASS" at bounding box center [149, 315] width 119 height 24
click at [37, 37] on icon at bounding box center [39, 37] width 23 height 23
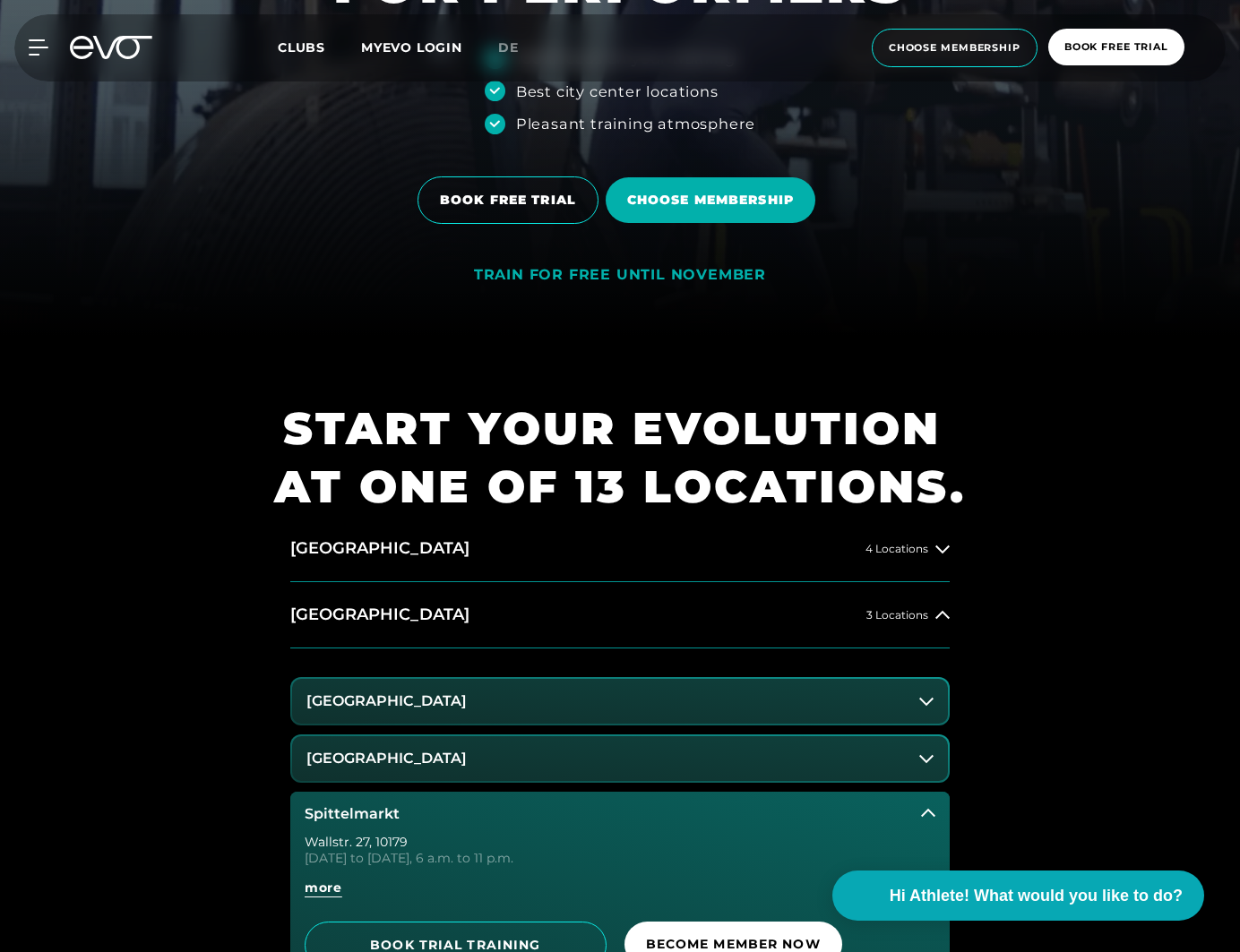
scroll to position [626, 0]
